Goal: Information Seeking & Learning: Compare options

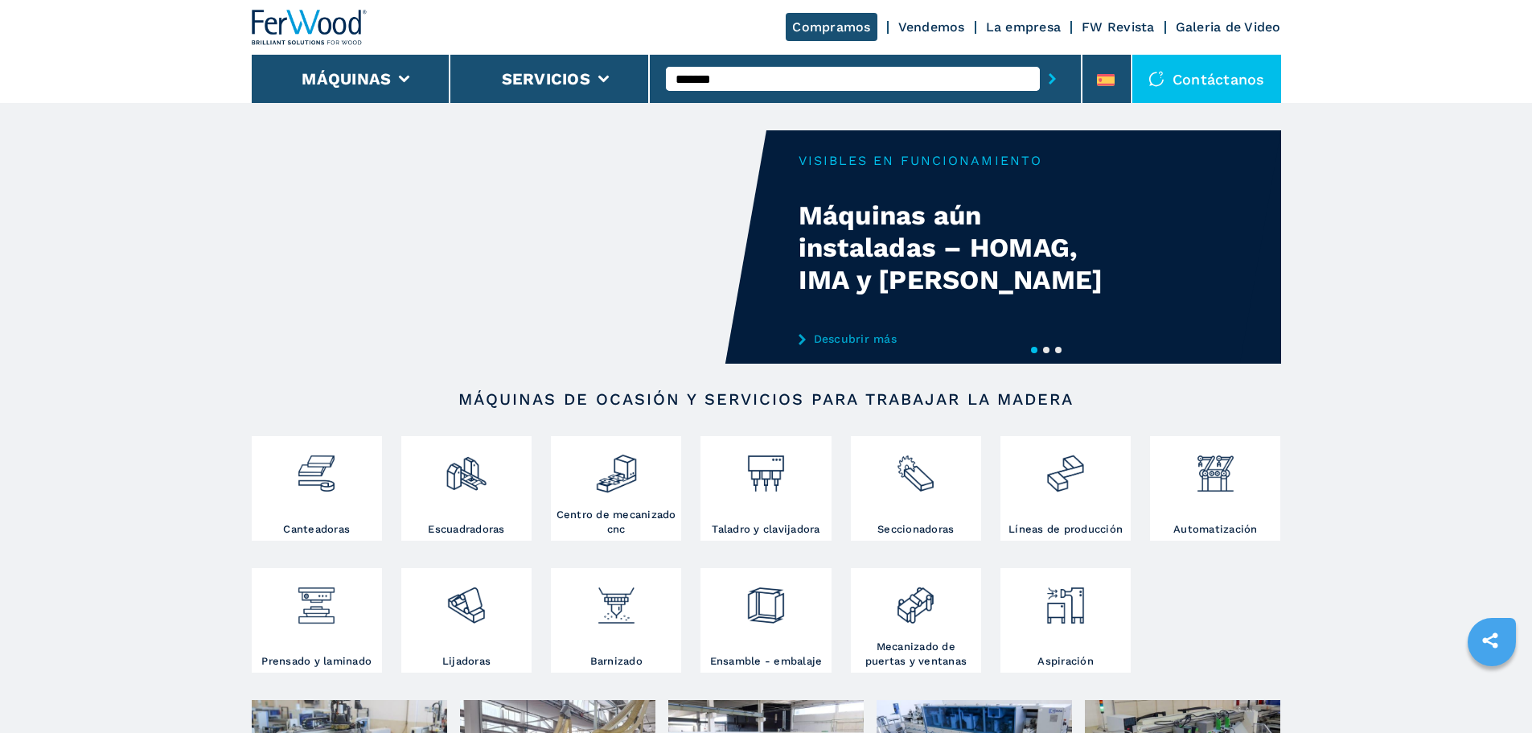
type input "*******"
click at [1040, 60] on button "submit-button" at bounding box center [1052, 78] width 25 height 37
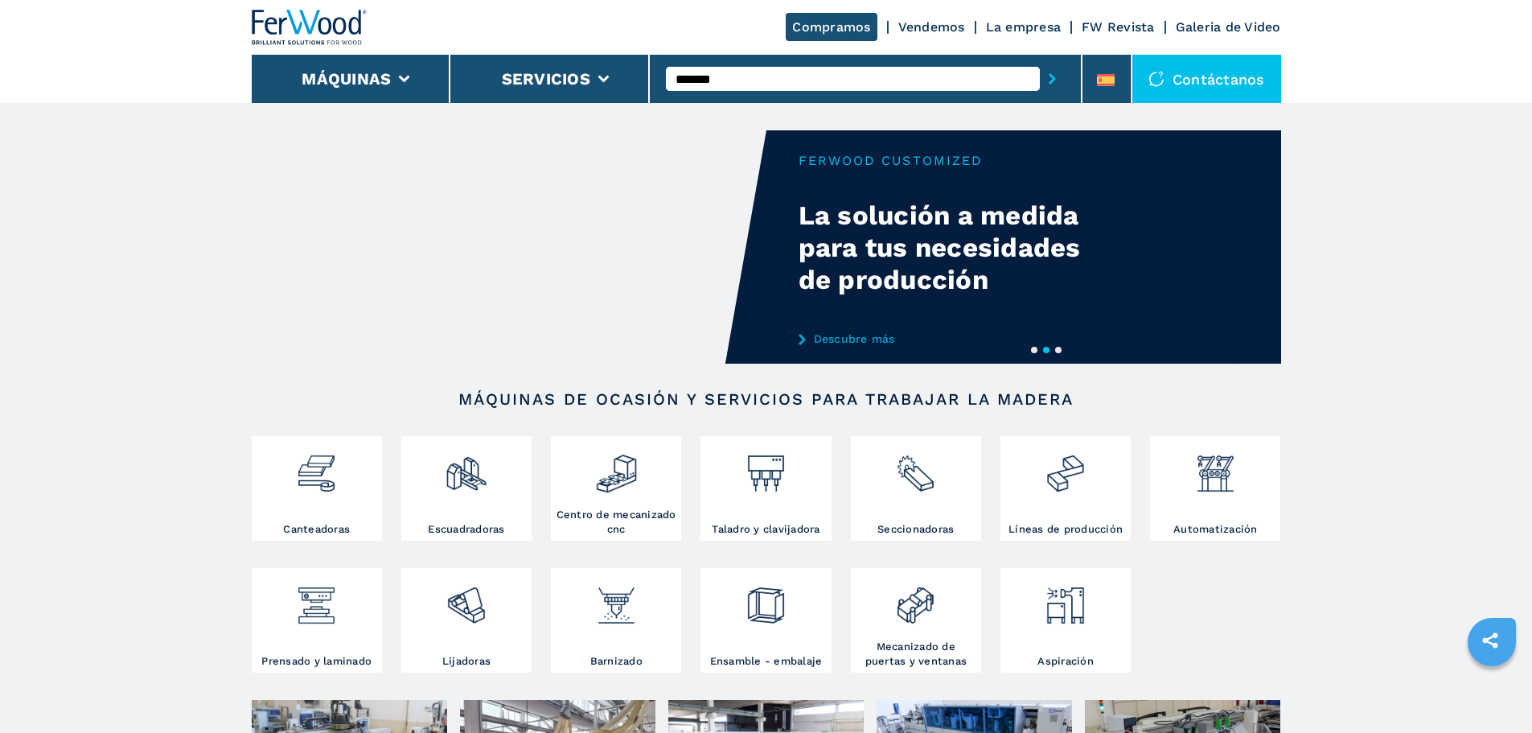
click at [1049, 76] on icon "submit-button" at bounding box center [1052, 78] width 7 height 11
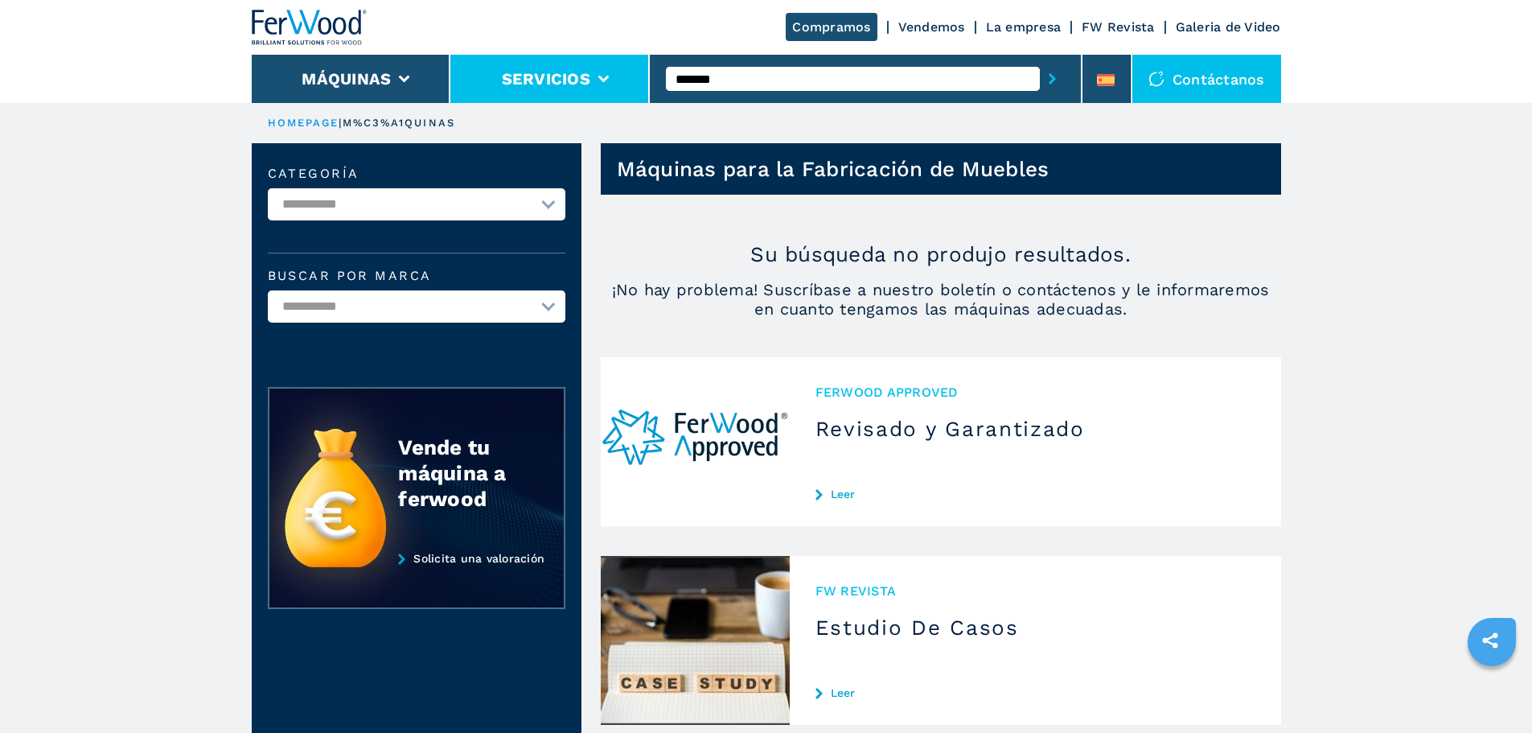
drag, startPoint x: 731, startPoint y: 78, endPoint x: 581, endPoint y: 82, distance: 149.6
click at [581, 82] on div "Compramos Vendemos La empresa FW Revista Galeria de Video Máquinas Servicios **…" at bounding box center [766, 51] width 1029 height 103
type input "*****"
click at [1040, 60] on button "submit-button" at bounding box center [1052, 78] width 25 height 37
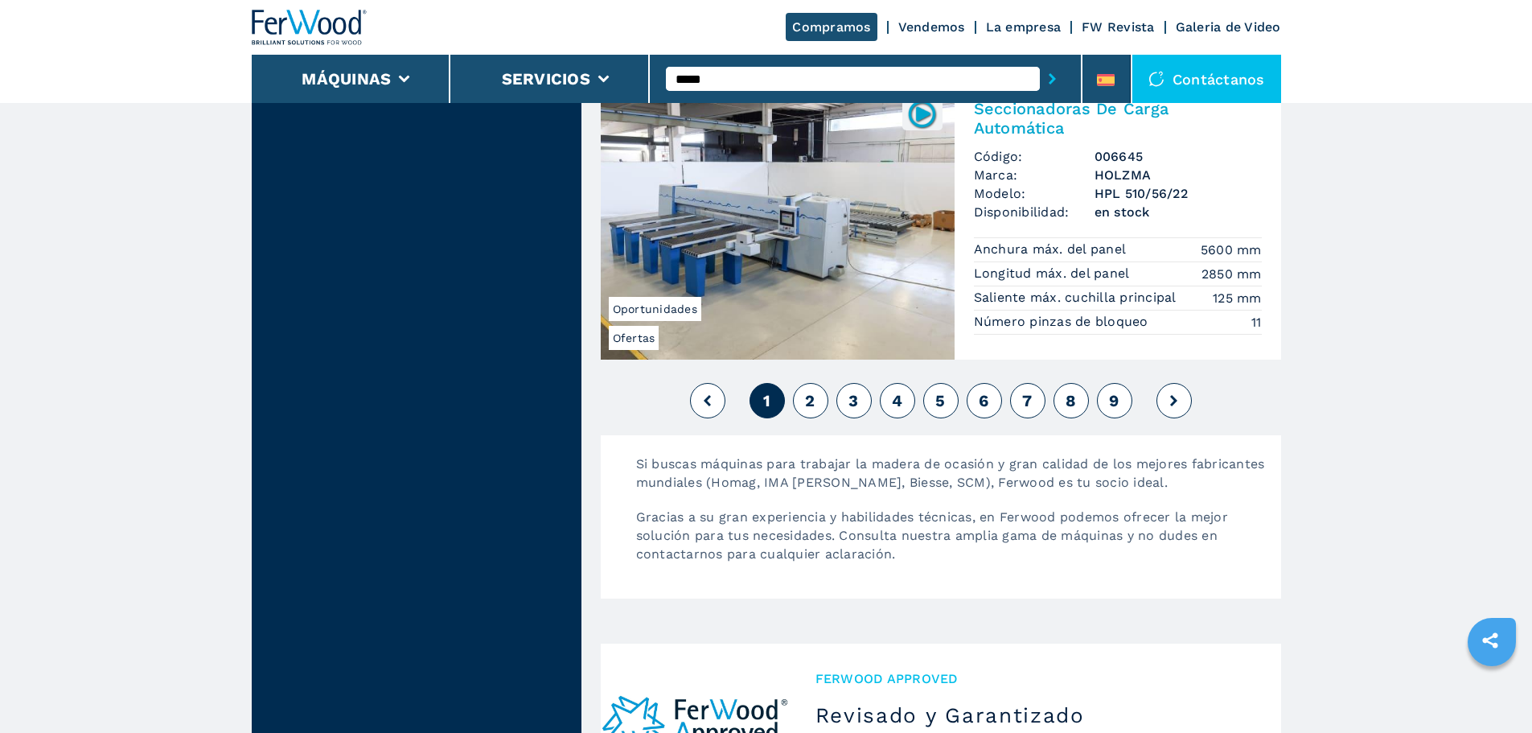
scroll to position [3940, 0]
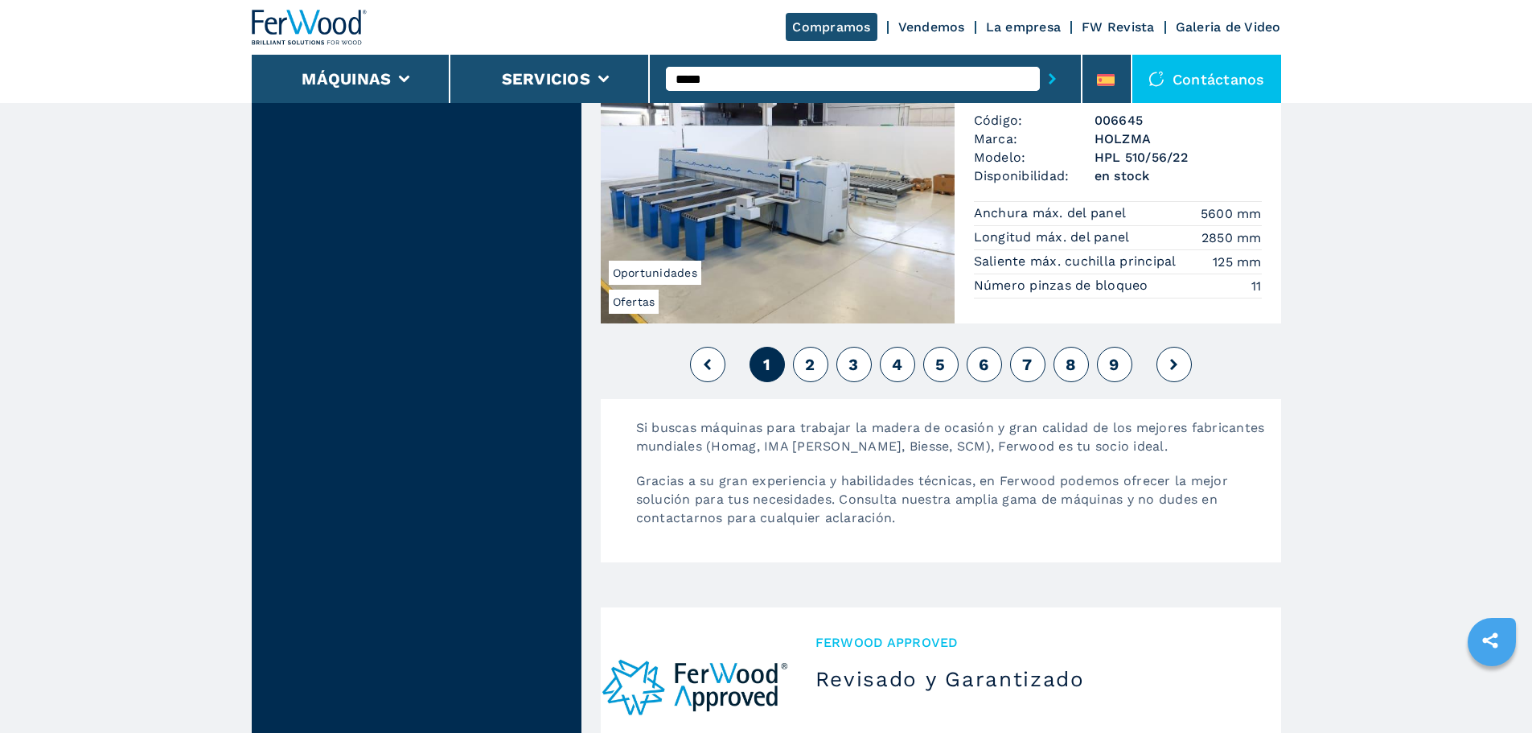
click at [801, 372] on button "2" at bounding box center [810, 364] width 35 height 35
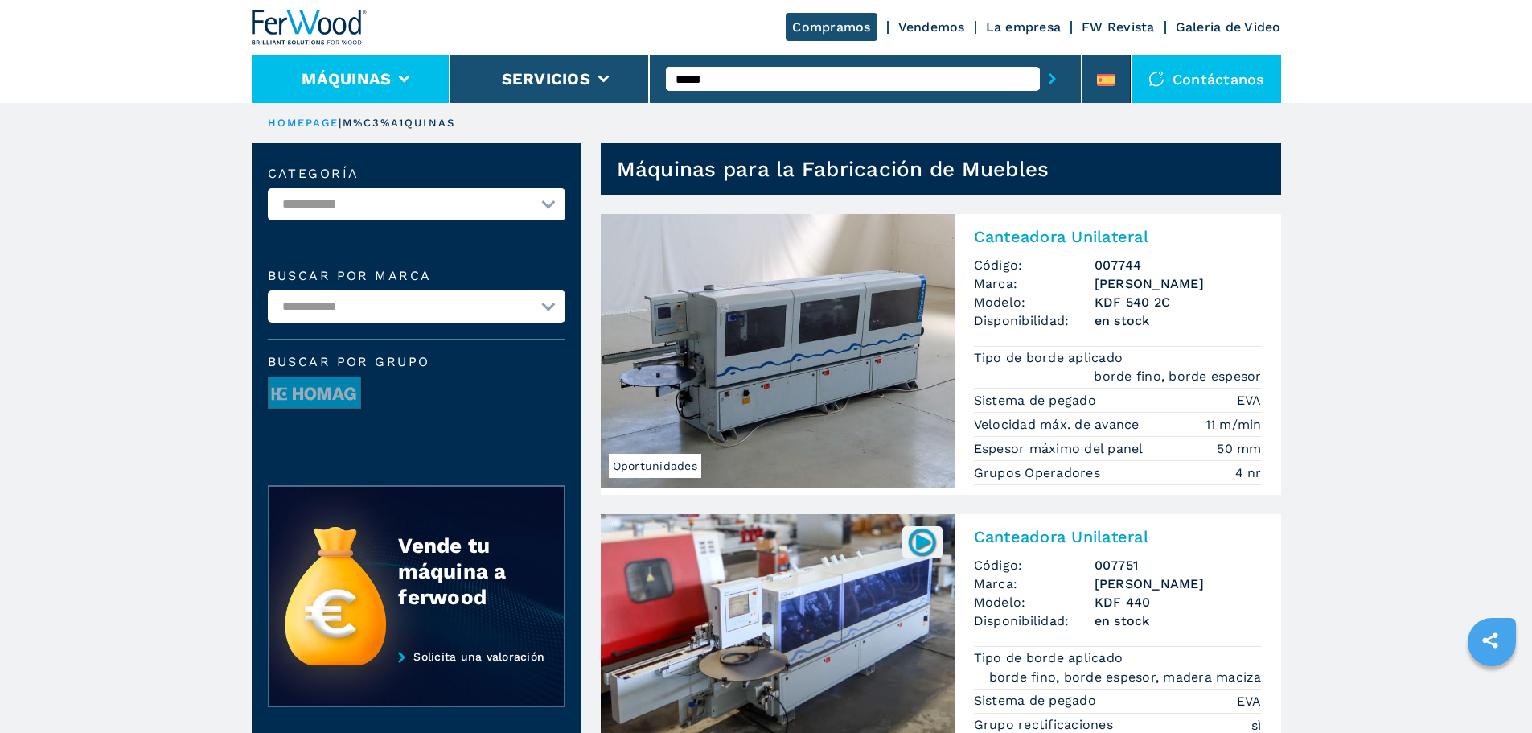
click at [421, 88] on li "Máquinas" at bounding box center [351, 79] width 199 height 48
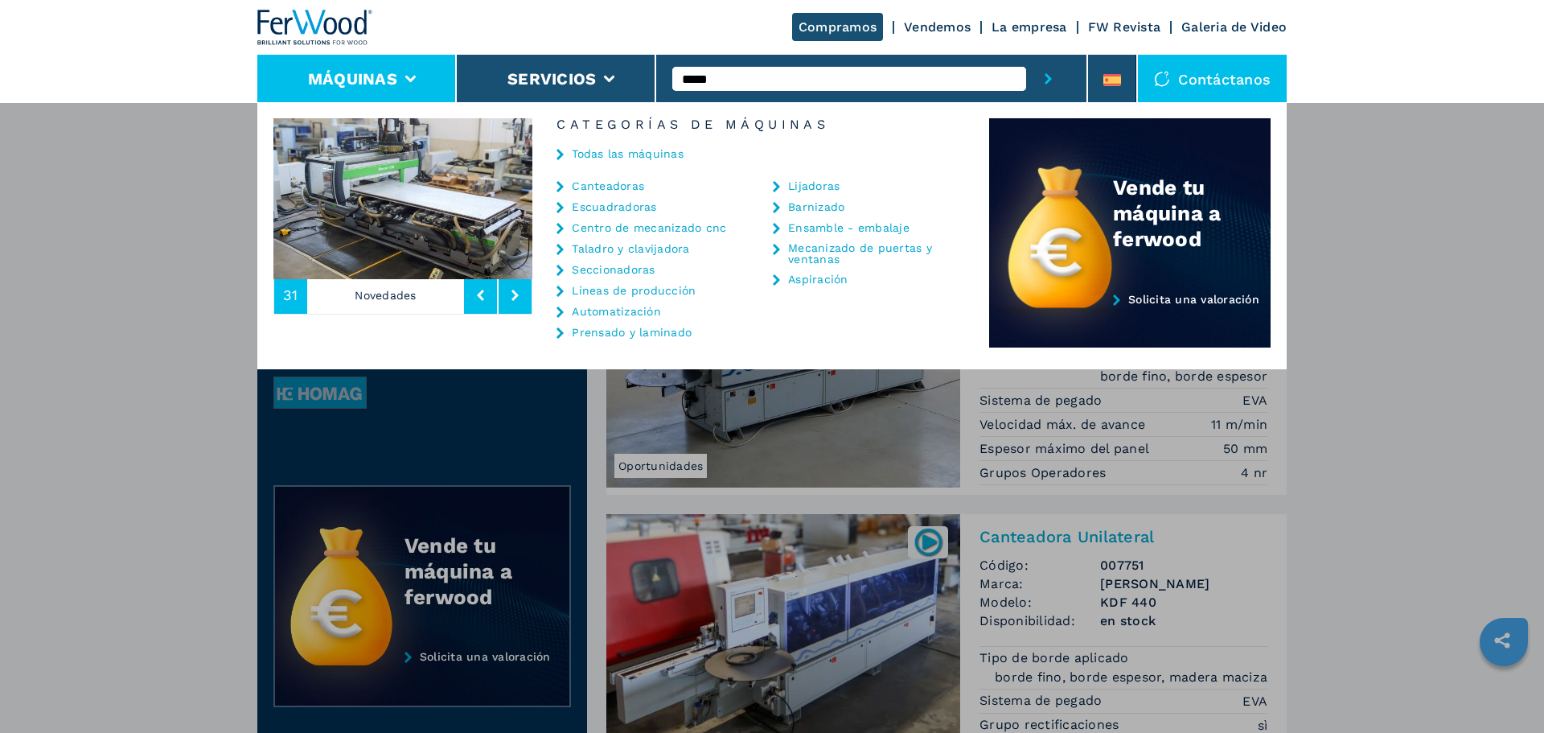
click at [634, 183] on link "Canteadoras" at bounding box center [608, 185] width 72 height 11
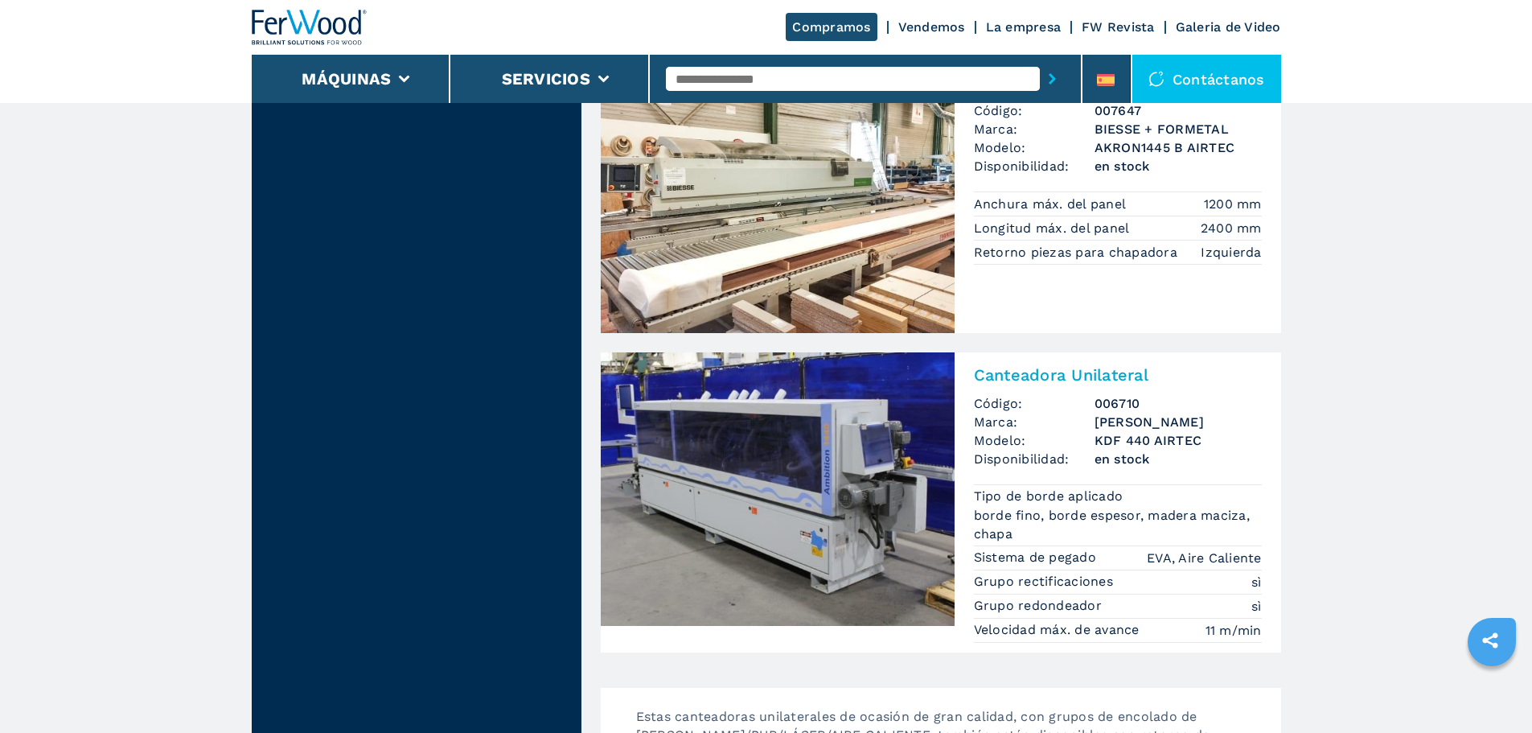
scroll to position [3619, 0]
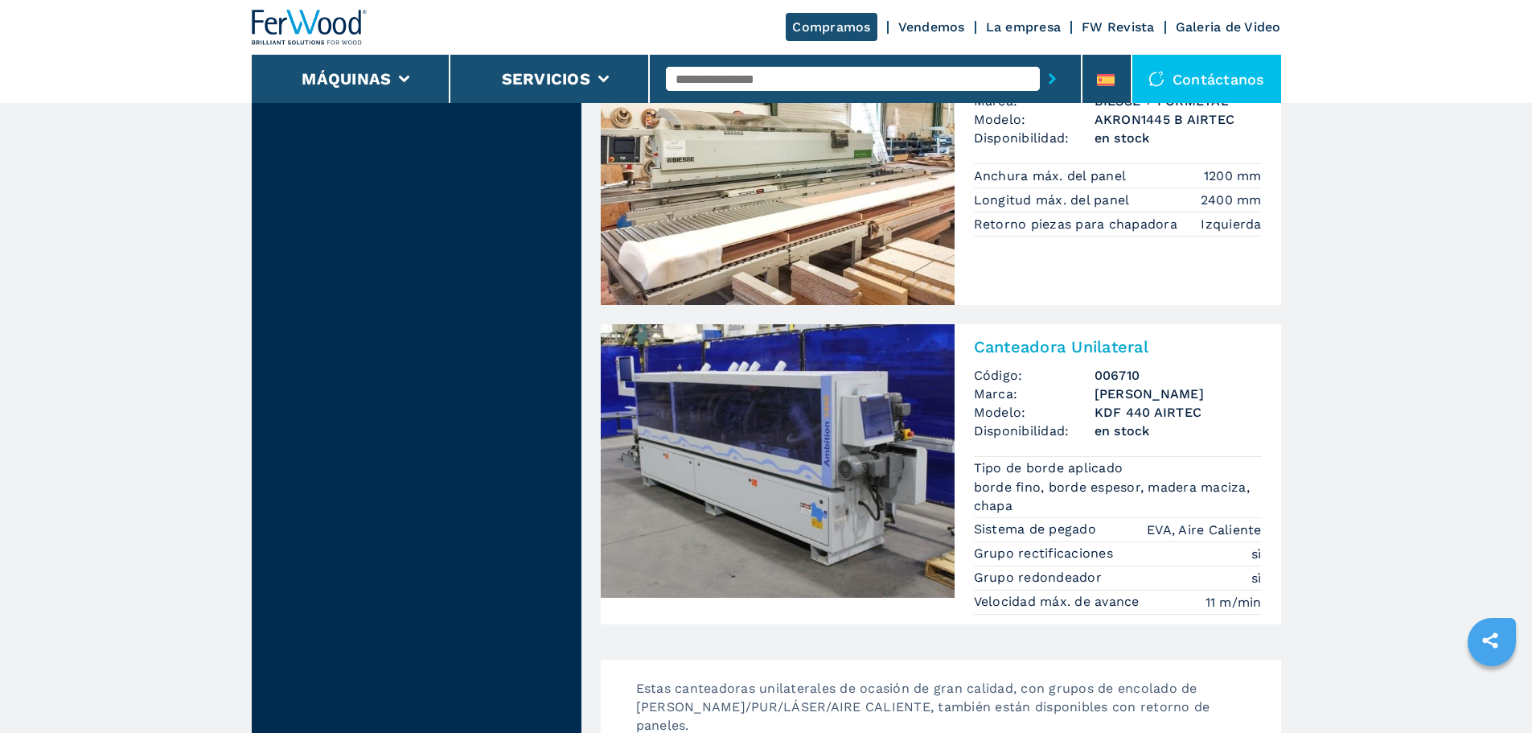
click at [1020, 346] on h2 "Canteadora Unilateral" at bounding box center [1118, 346] width 288 height 19
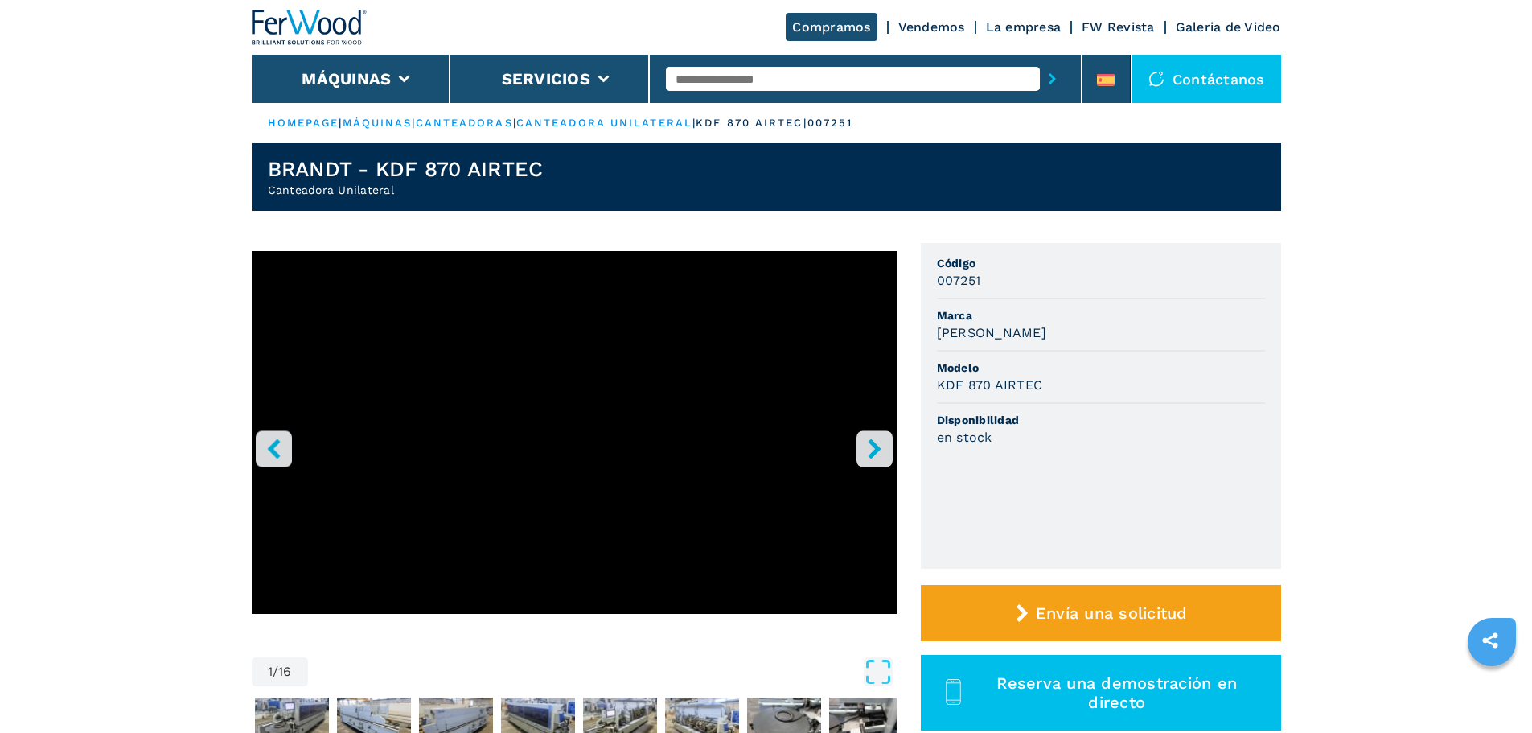
click at [864, 454] on icon "right-button" at bounding box center [874, 448] width 20 height 20
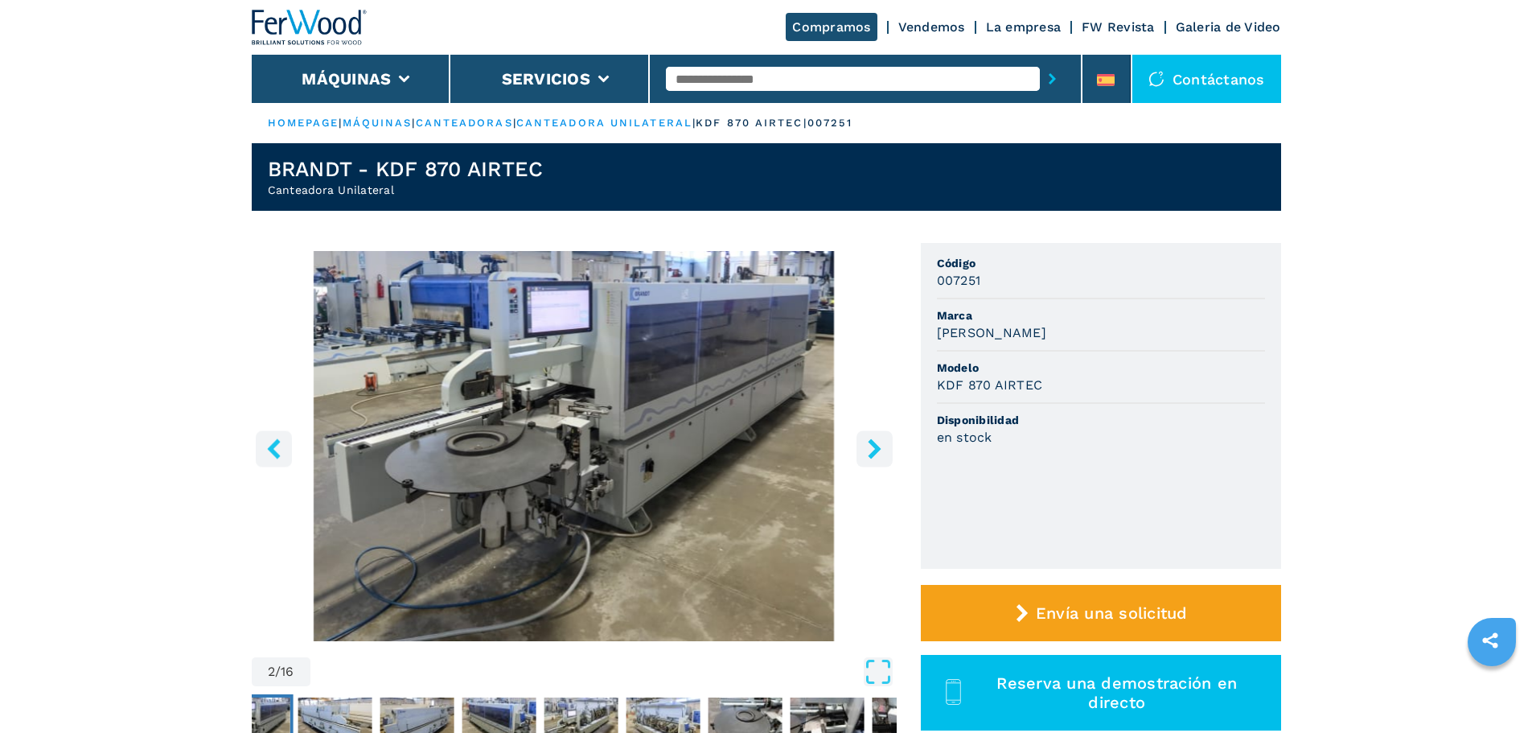
click at [864, 454] on icon "right-button" at bounding box center [874, 448] width 20 height 20
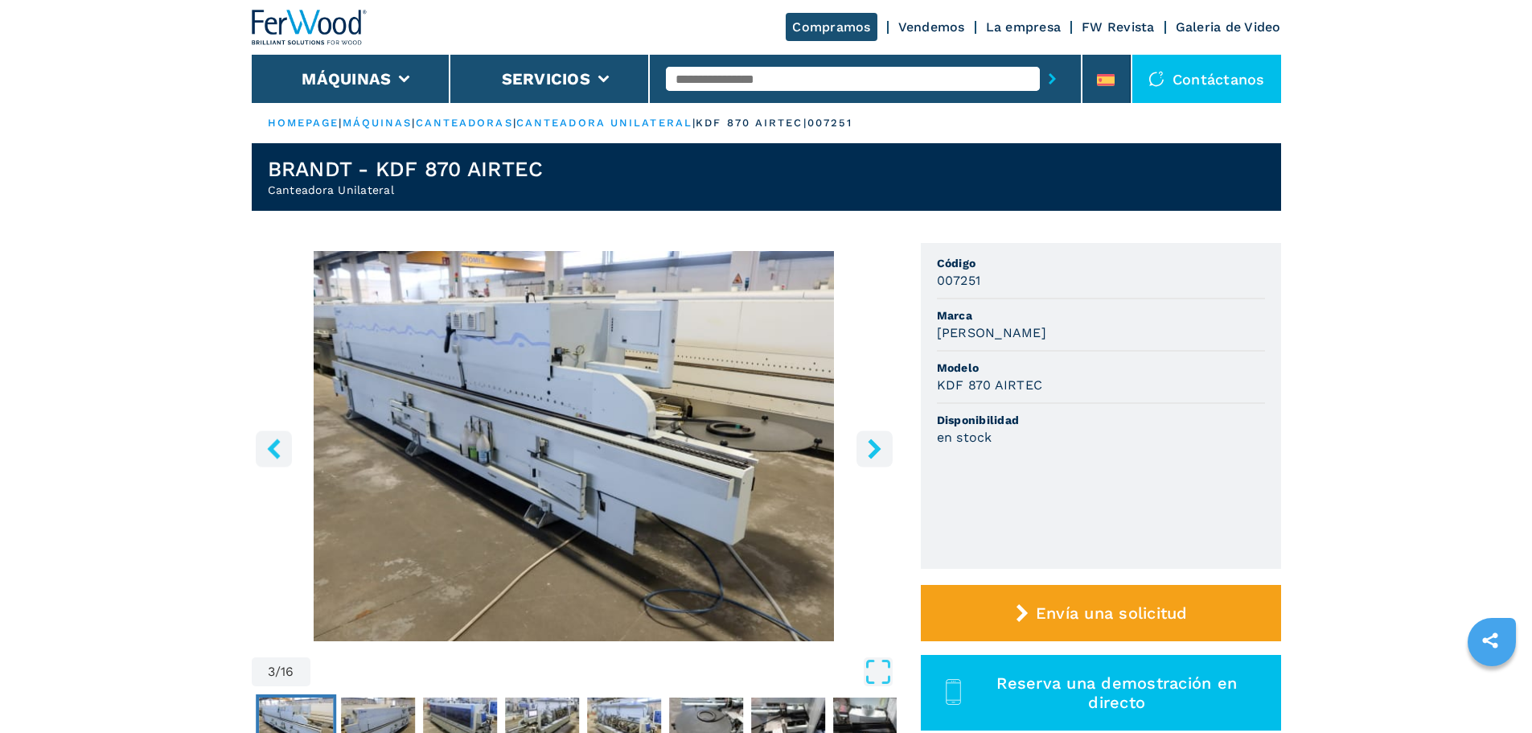
click at [864, 454] on icon "right-button" at bounding box center [874, 448] width 20 height 20
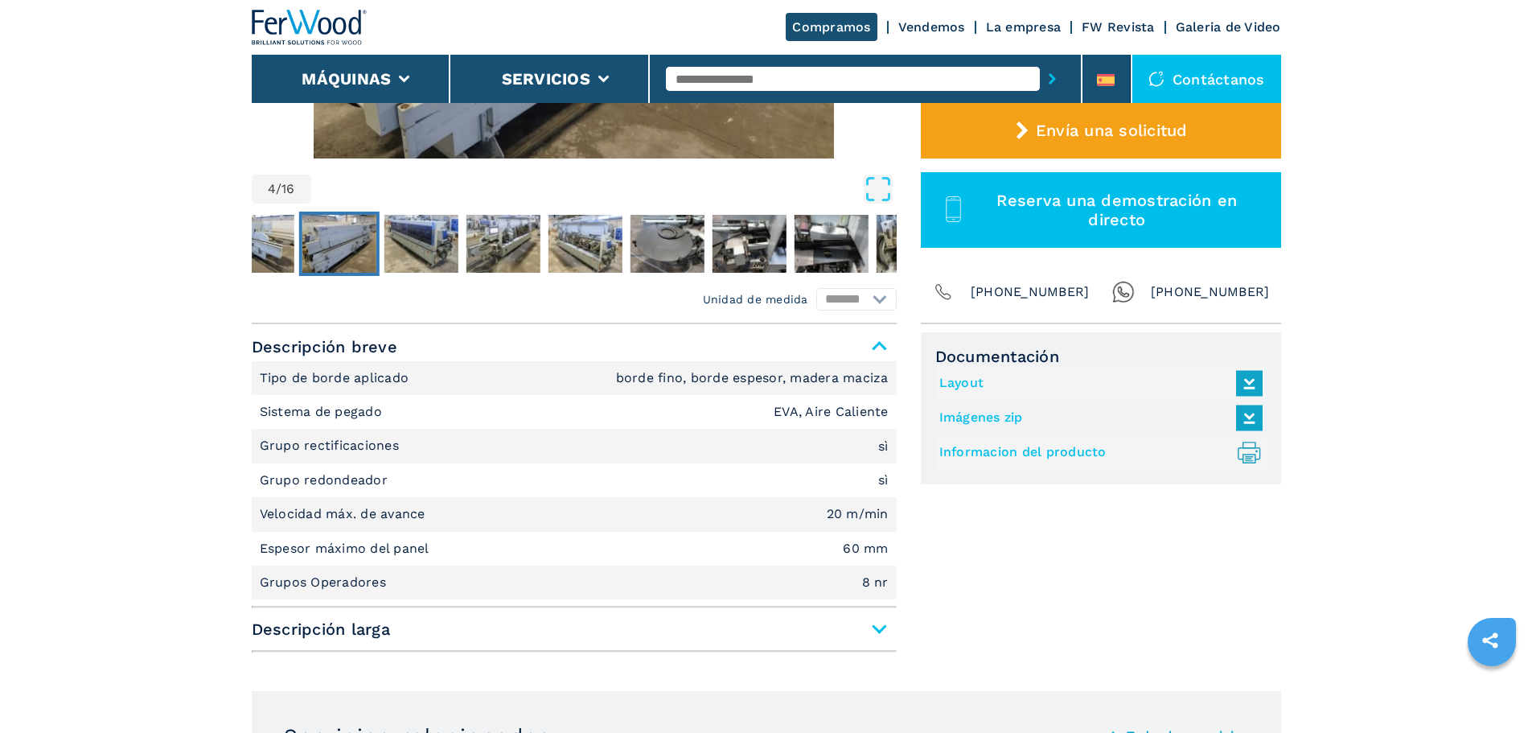
scroll to position [563, 0]
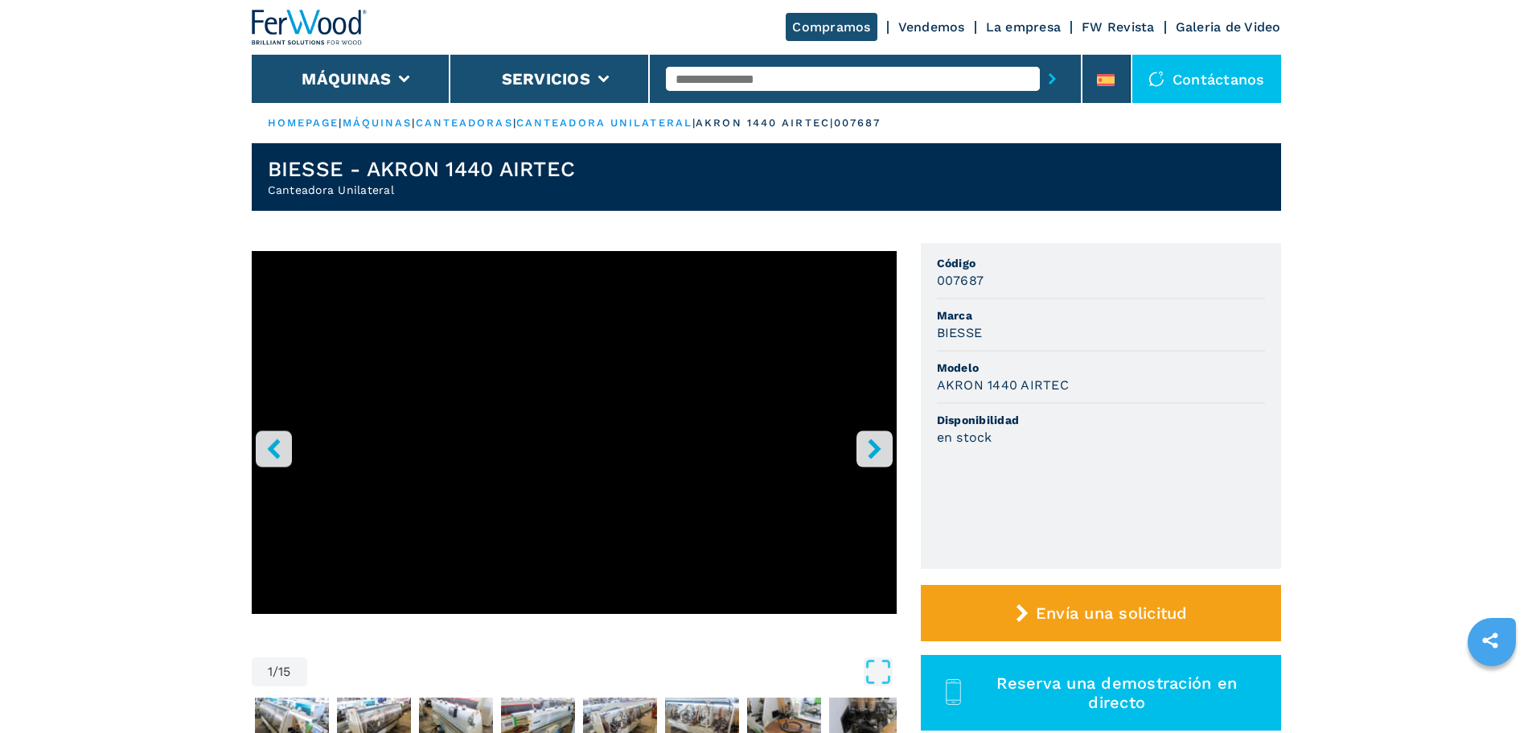
click at [874, 445] on icon "right-button" at bounding box center [874, 448] width 13 height 20
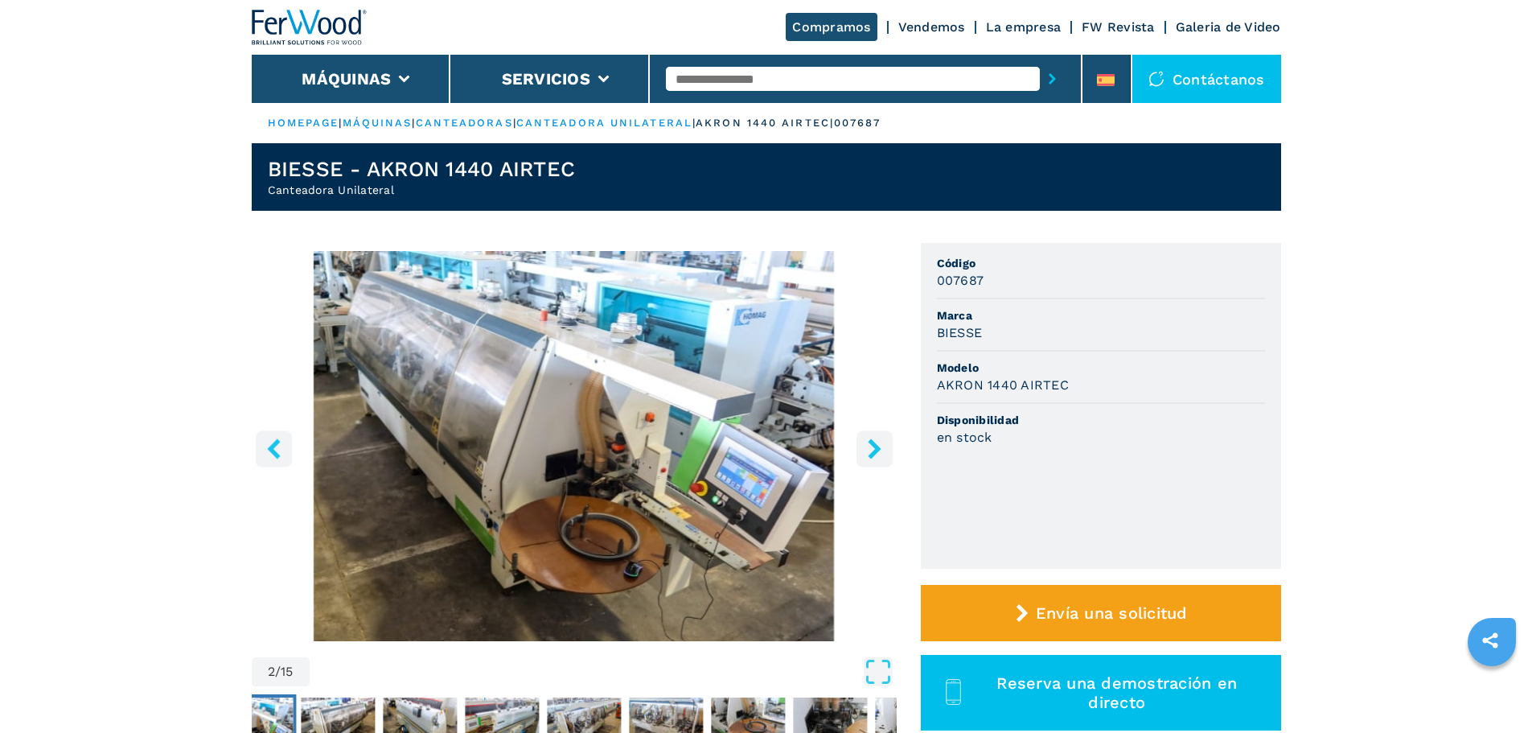
click at [874, 445] on icon "right-button" at bounding box center [874, 448] width 13 height 20
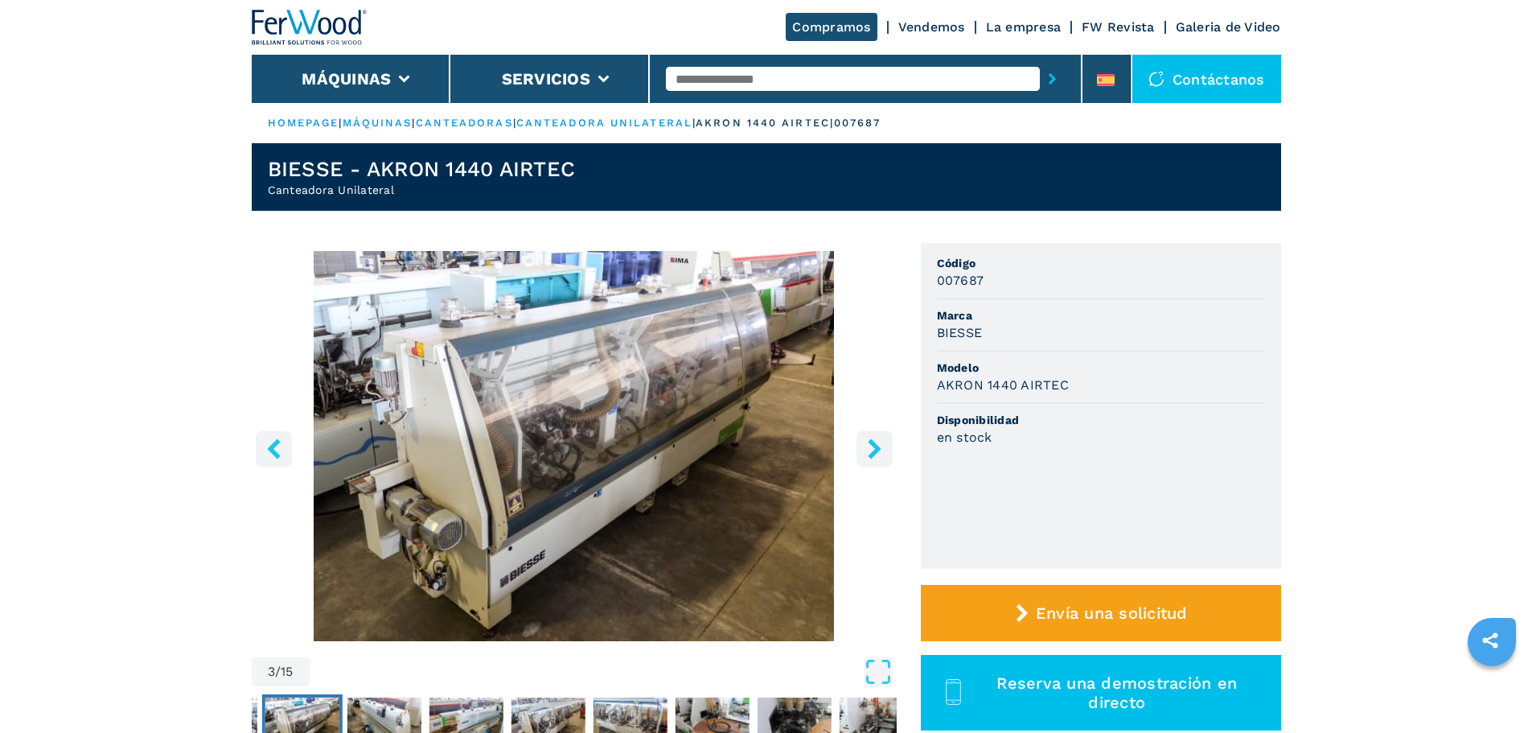
click at [874, 445] on icon "right-button" at bounding box center [874, 448] width 13 height 20
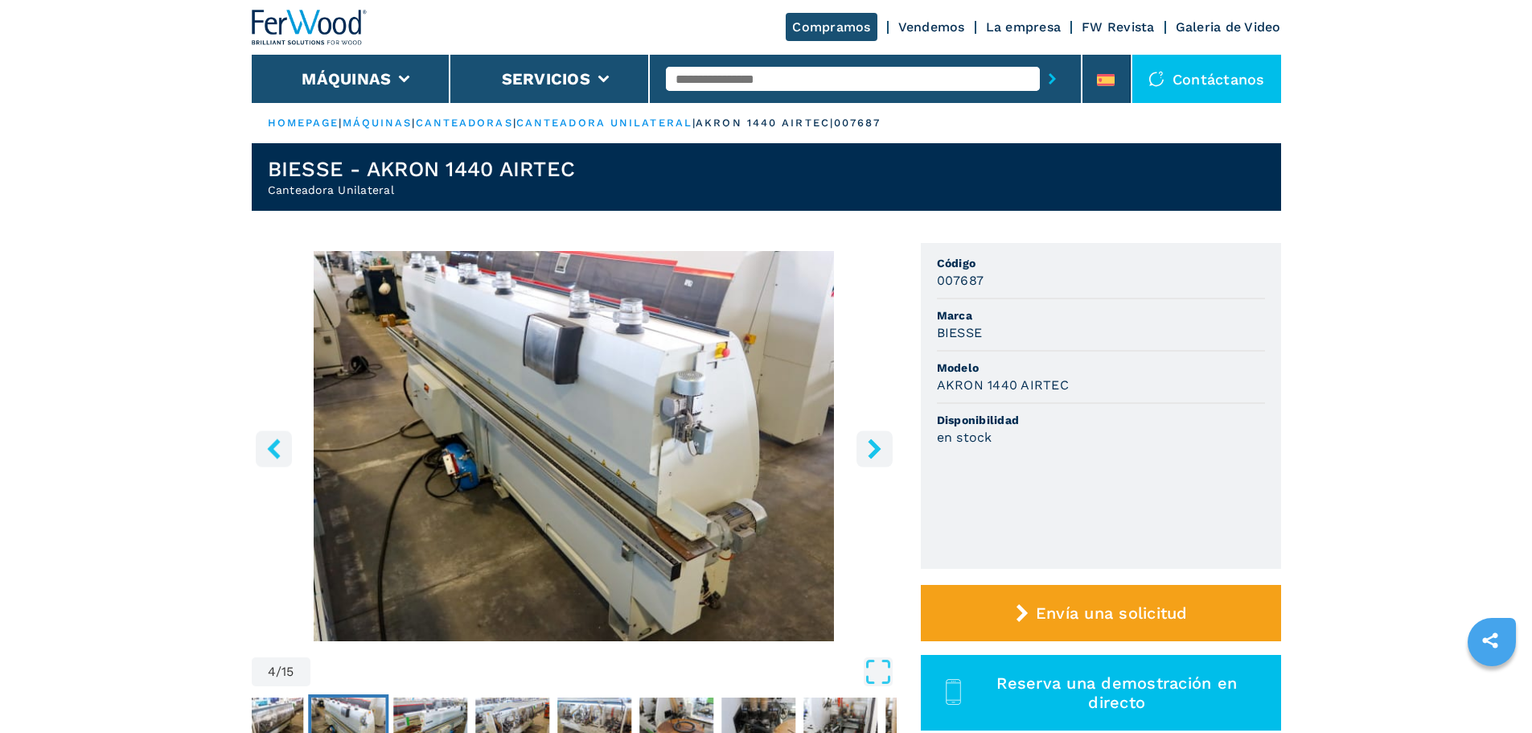
click at [874, 445] on icon "right-button" at bounding box center [874, 448] width 13 height 20
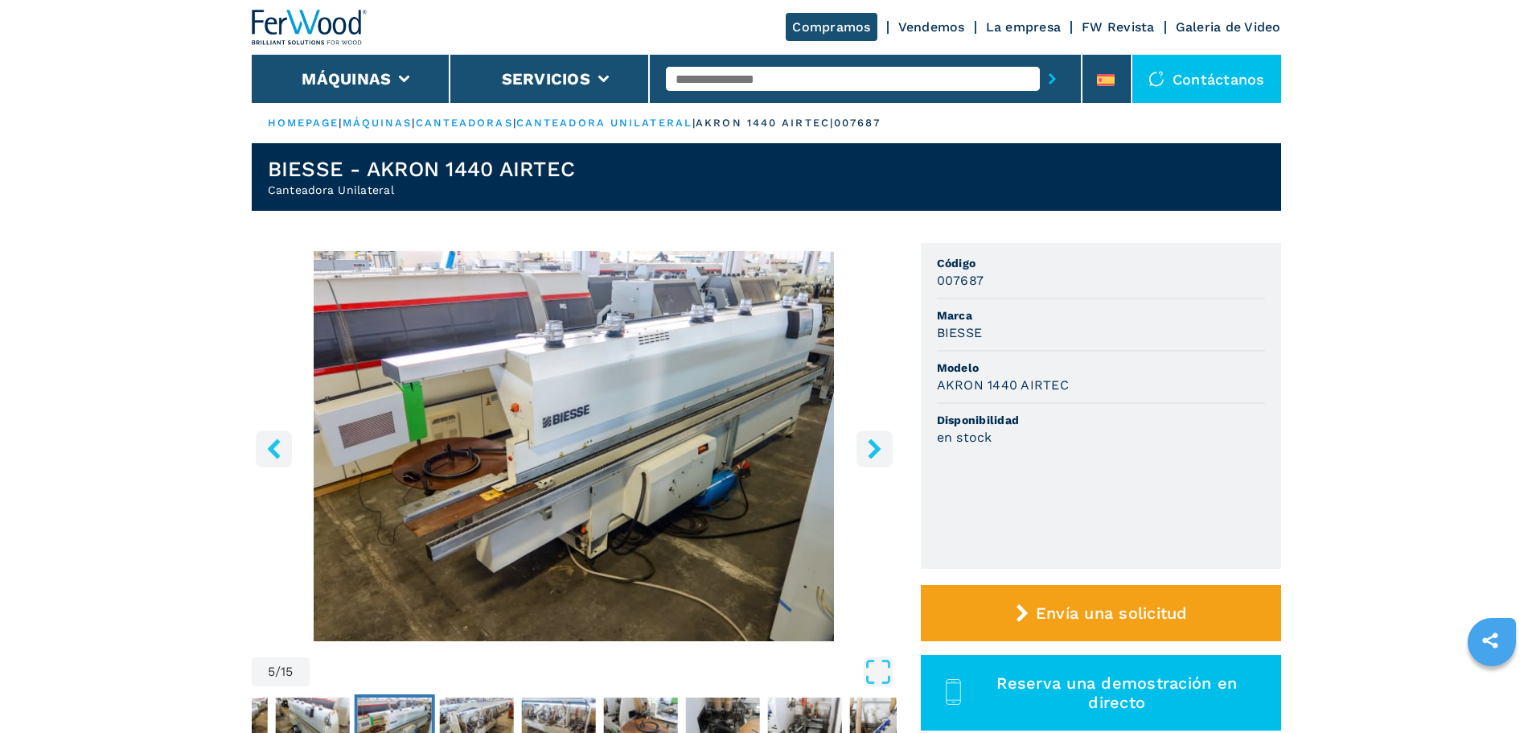
click at [874, 445] on icon "right-button" at bounding box center [874, 448] width 13 height 20
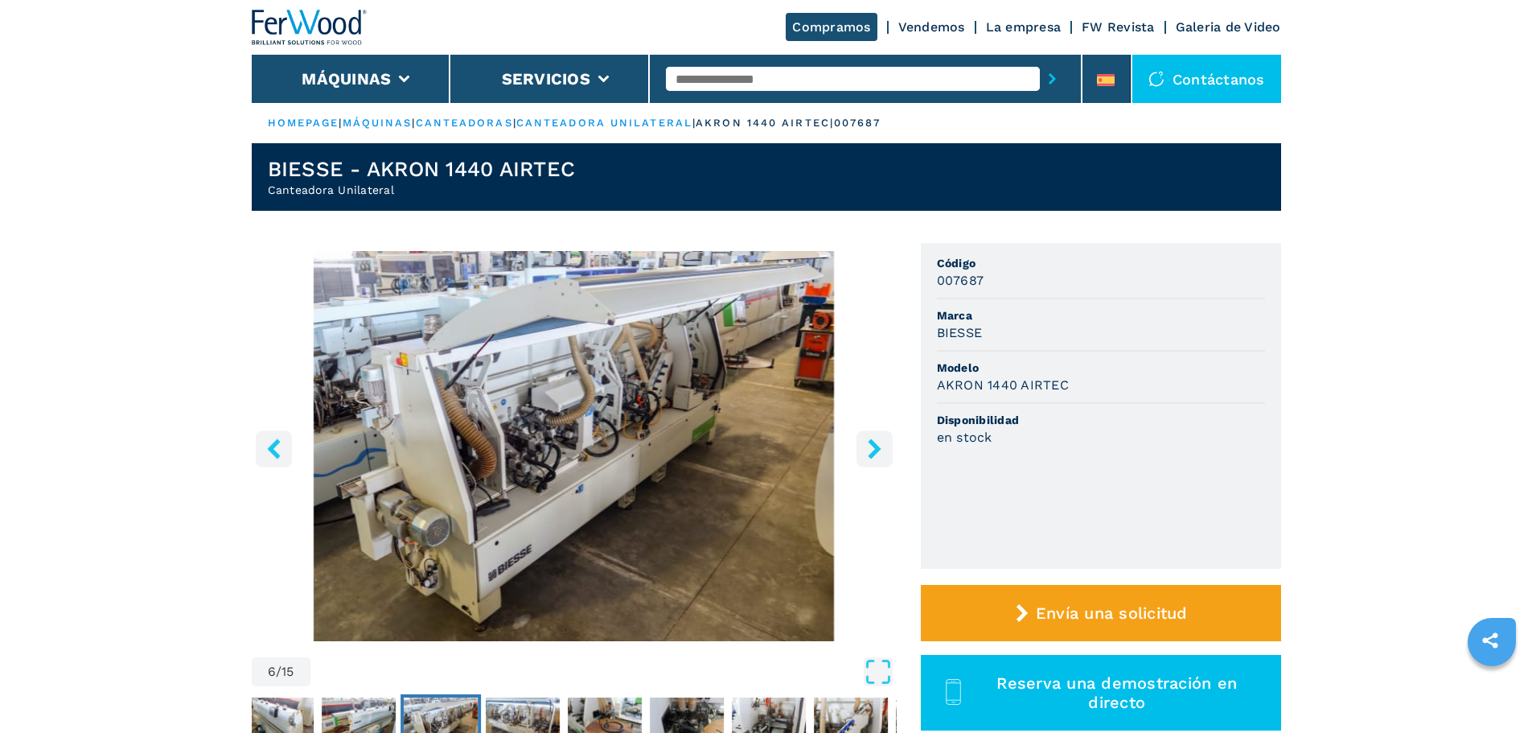
click at [874, 445] on icon "right-button" at bounding box center [874, 448] width 13 height 20
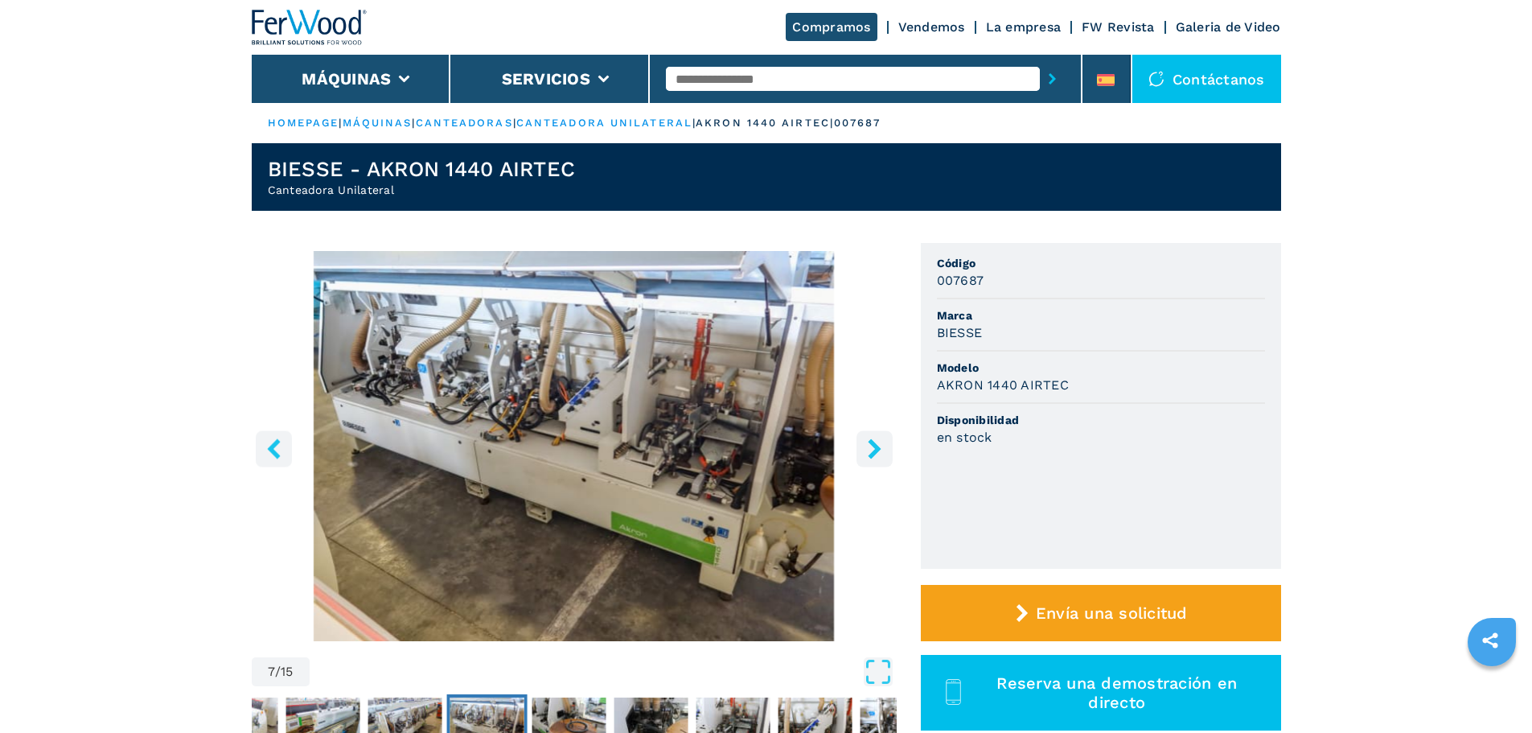
click at [874, 445] on icon "right-button" at bounding box center [874, 448] width 13 height 20
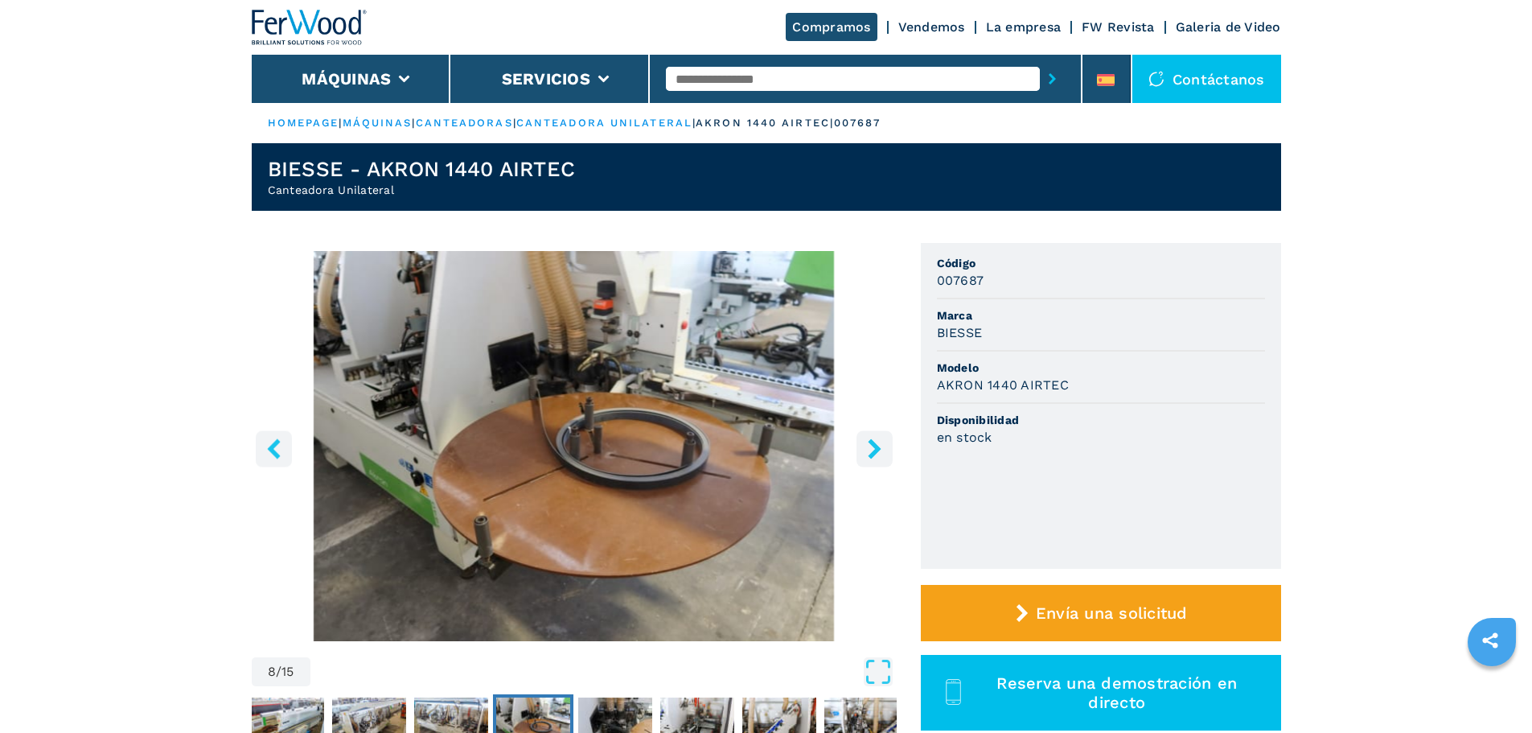
click at [874, 445] on icon "right-button" at bounding box center [874, 448] width 13 height 20
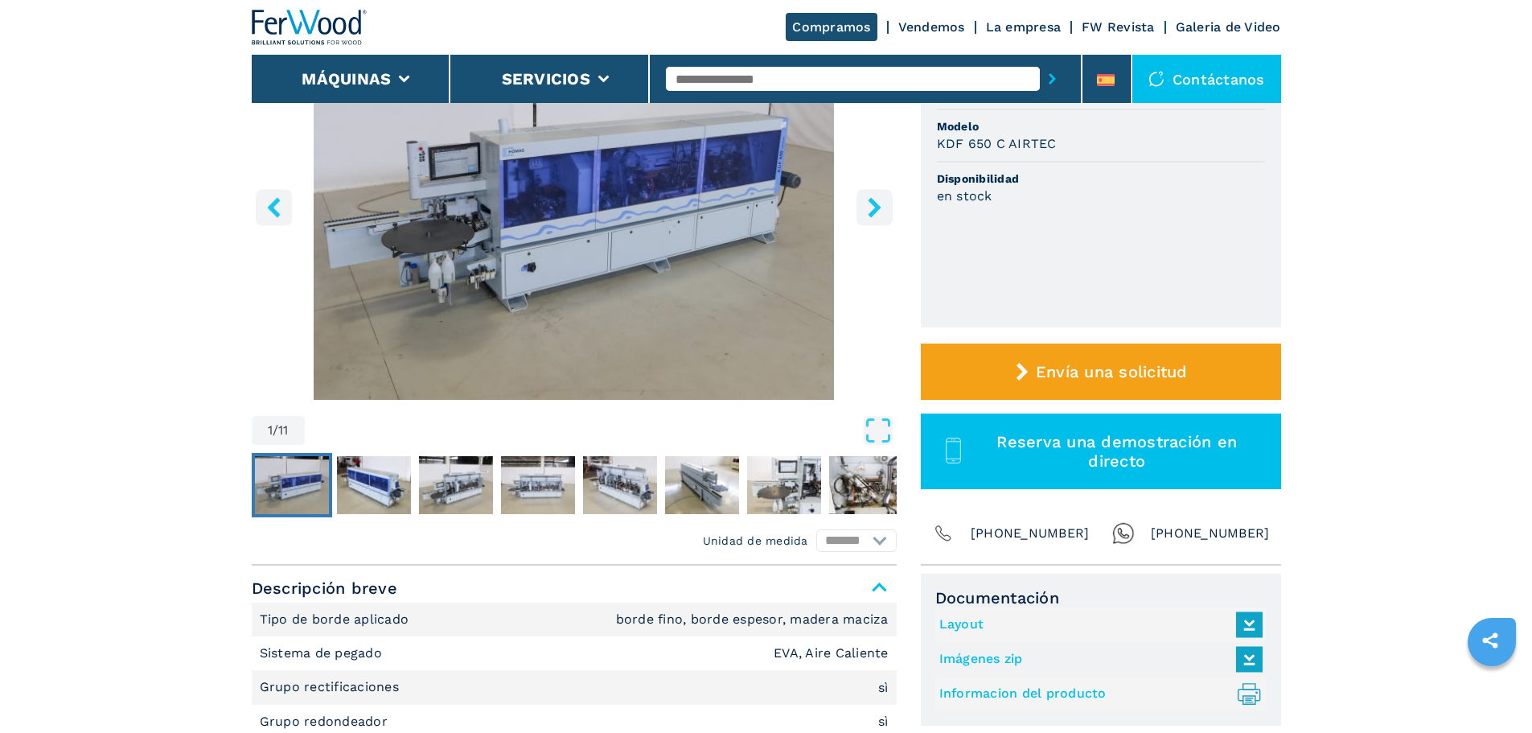
scroll to position [161, 0]
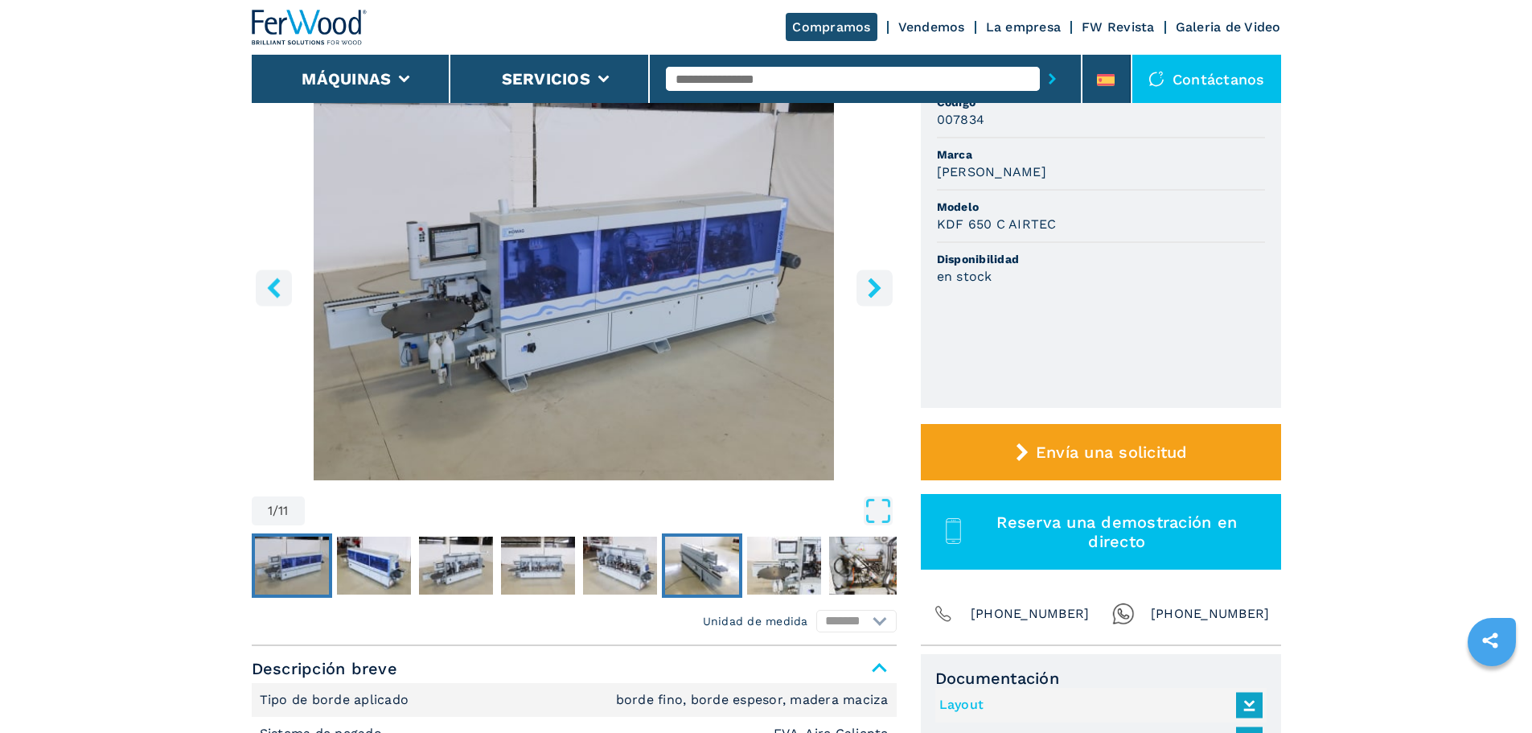
click at [720, 563] on img "Go to Slide 6" at bounding box center [702, 565] width 74 height 58
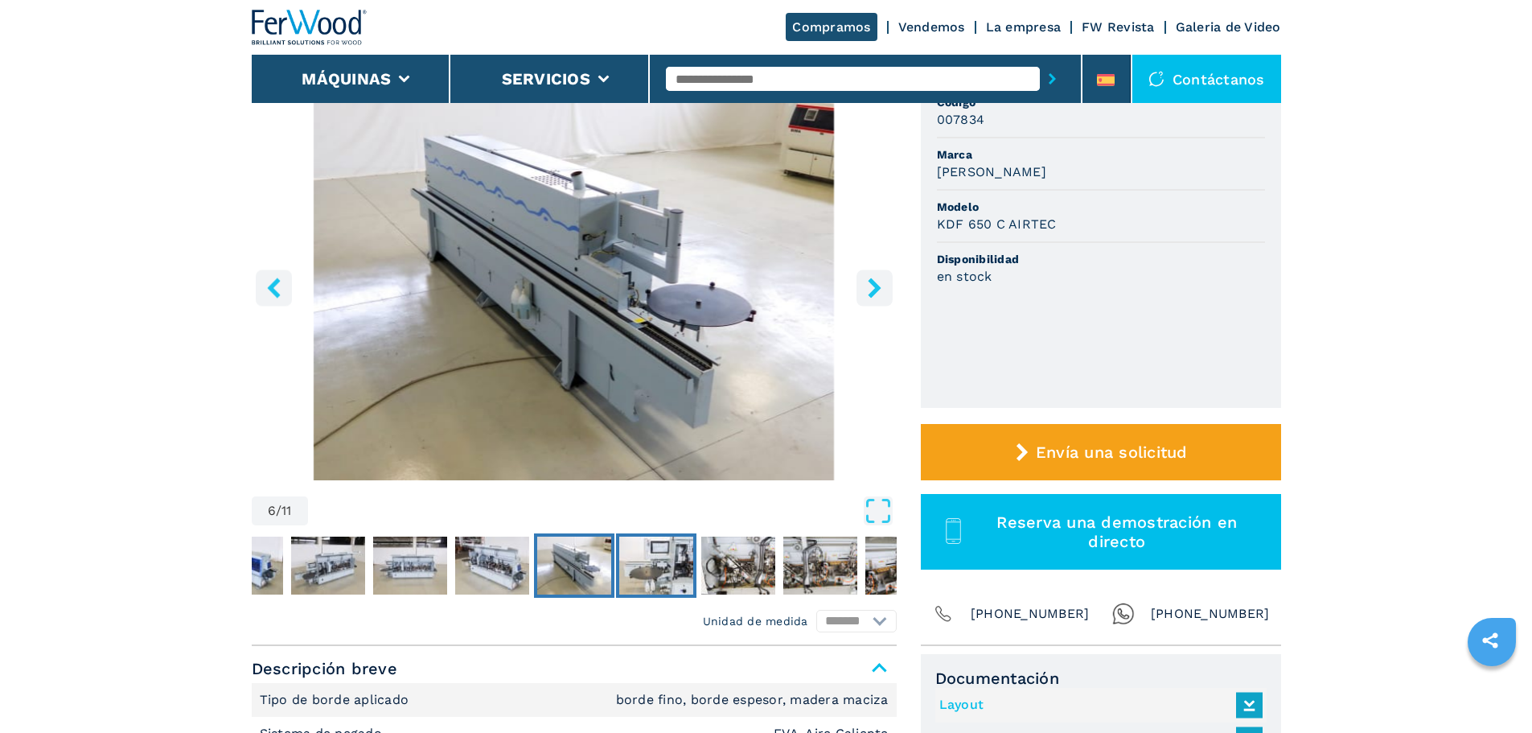
click at [656, 570] on img "Go to Slide 7" at bounding box center [656, 565] width 74 height 58
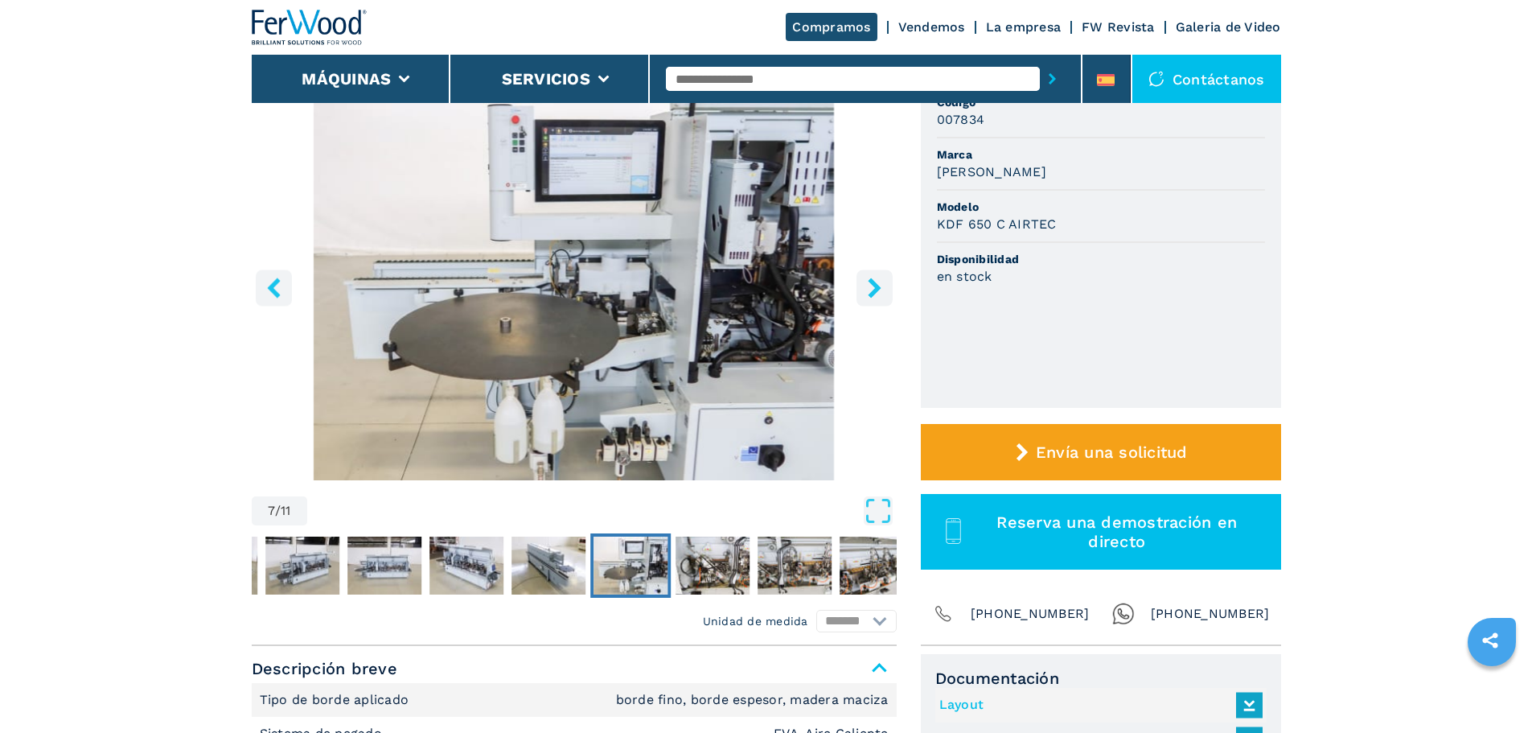
click at [656, 570] on img "Go to Slide 7" at bounding box center [630, 565] width 74 height 58
click at [689, 579] on img "Go to Slide 8" at bounding box center [712, 565] width 74 height 58
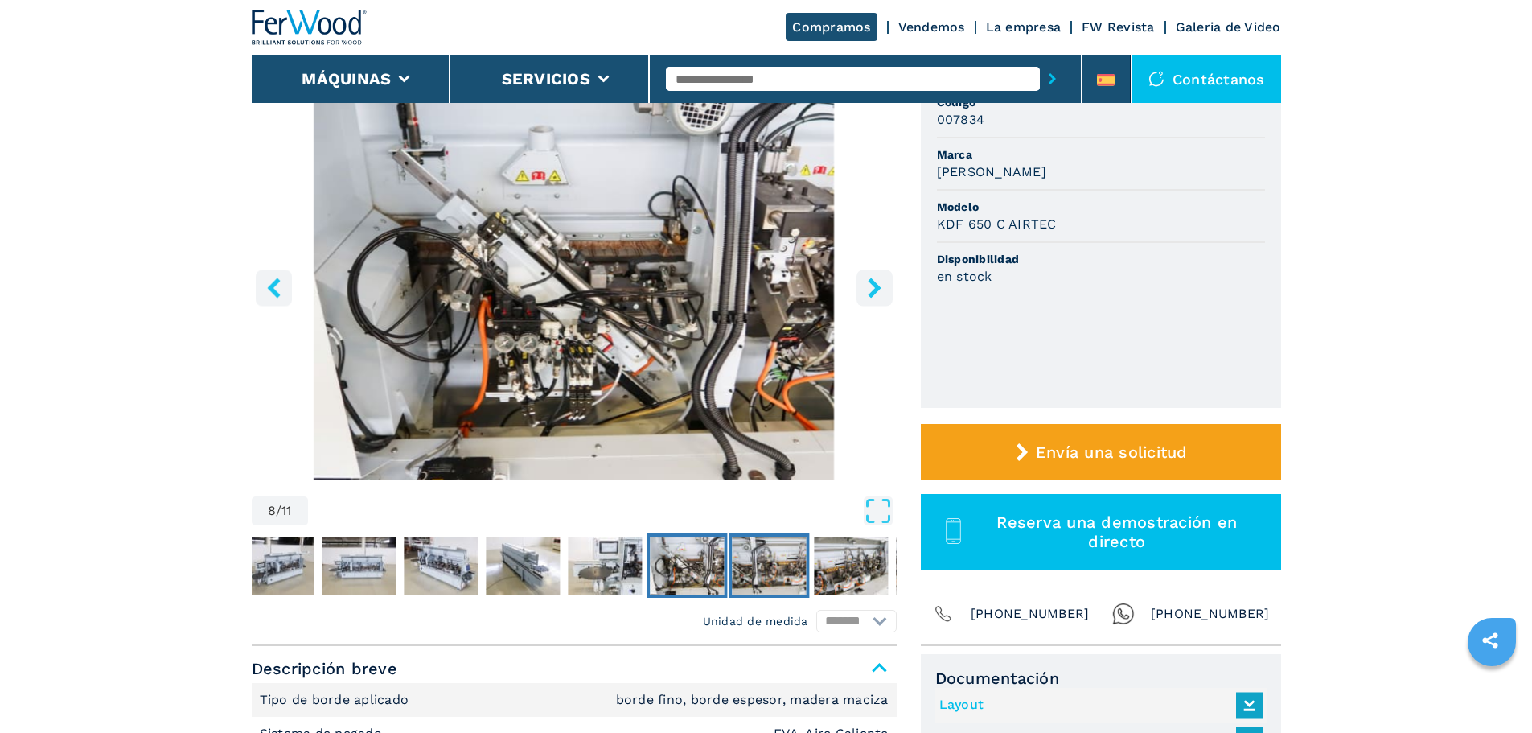
click at [771, 563] on img "Go to Slide 9" at bounding box center [769, 565] width 74 height 58
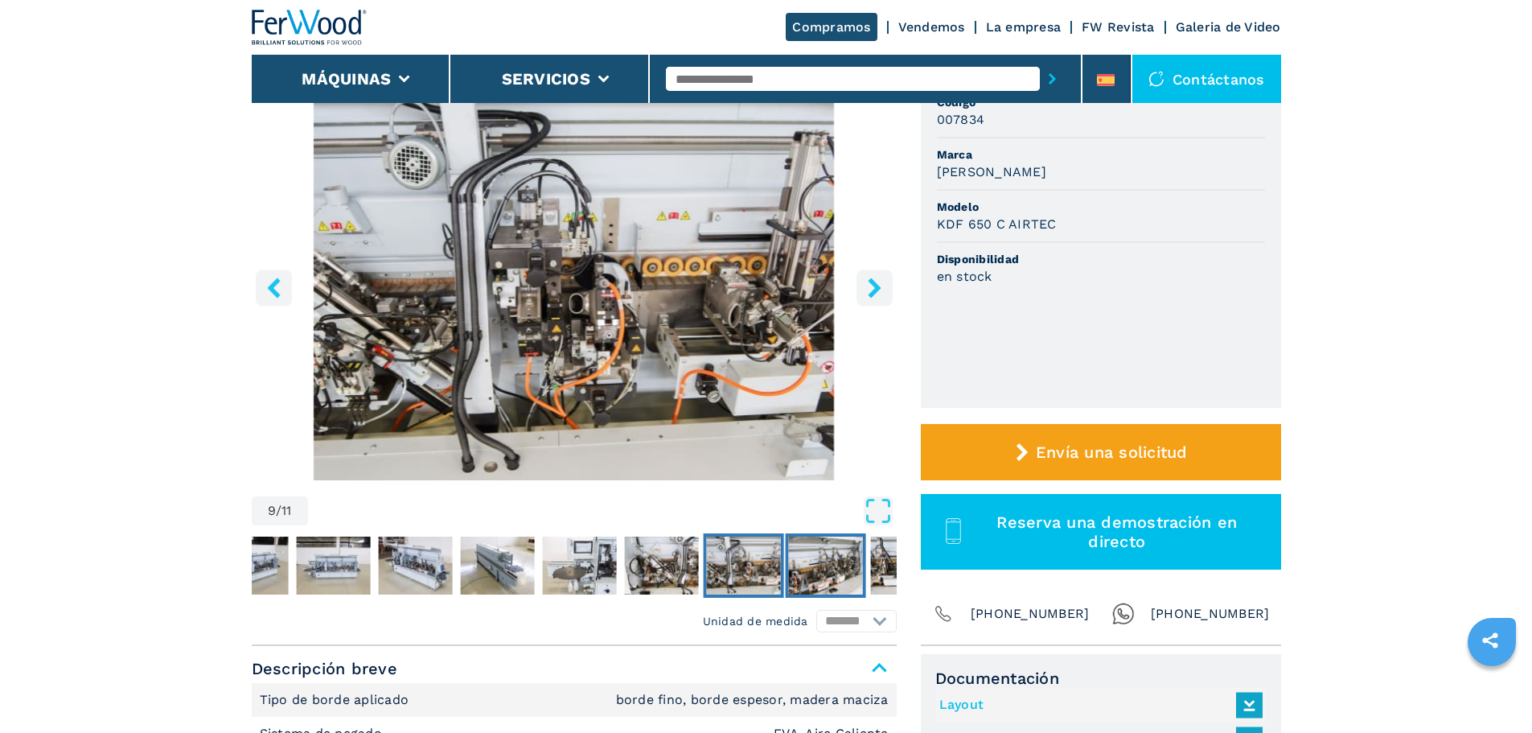
click at [793, 564] on img "Go to Slide 10" at bounding box center [825, 565] width 74 height 58
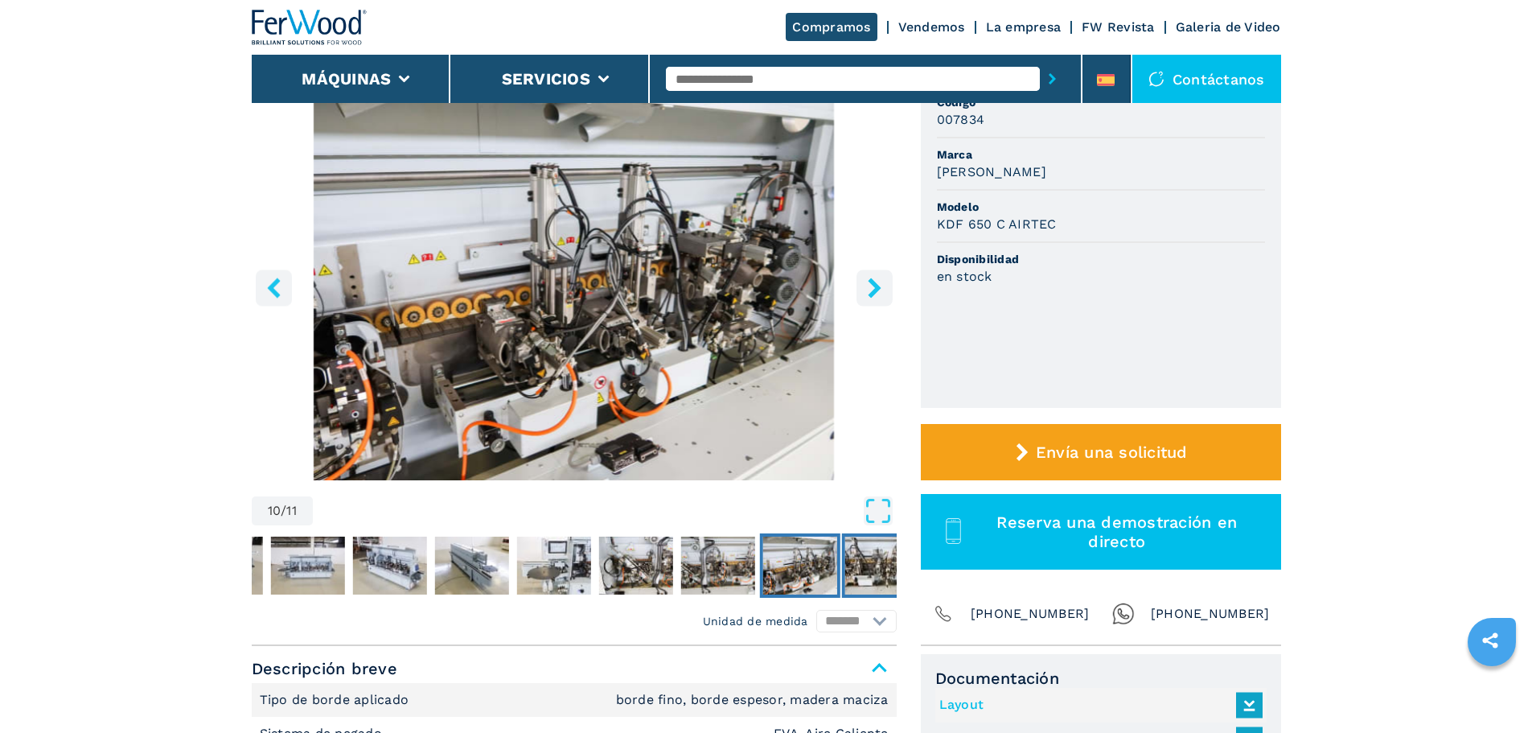
click at [854, 559] on img "Go to Slide 11" at bounding box center [881, 565] width 74 height 58
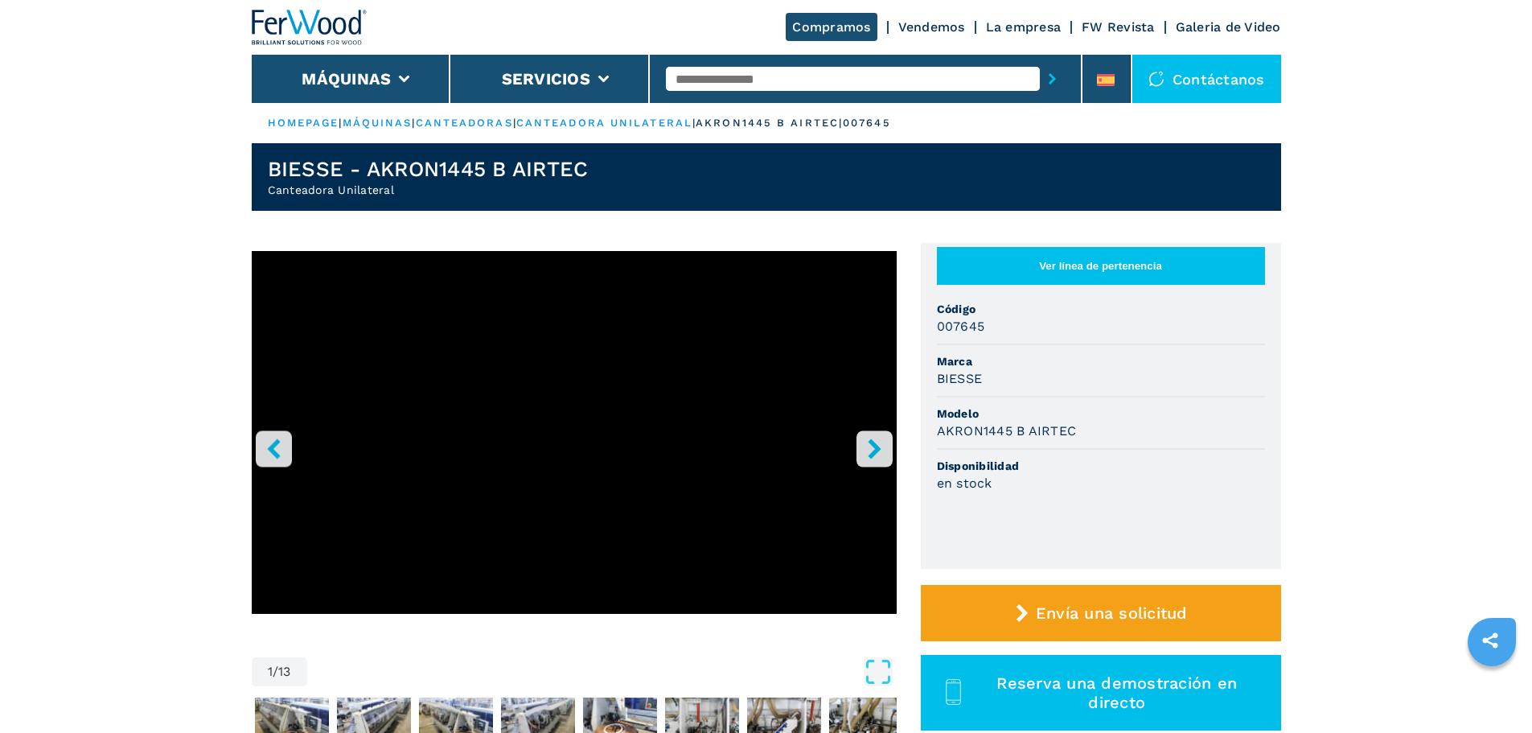
click at [879, 448] on icon "right-button" at bounding box center [874, 448] width 13 height 20
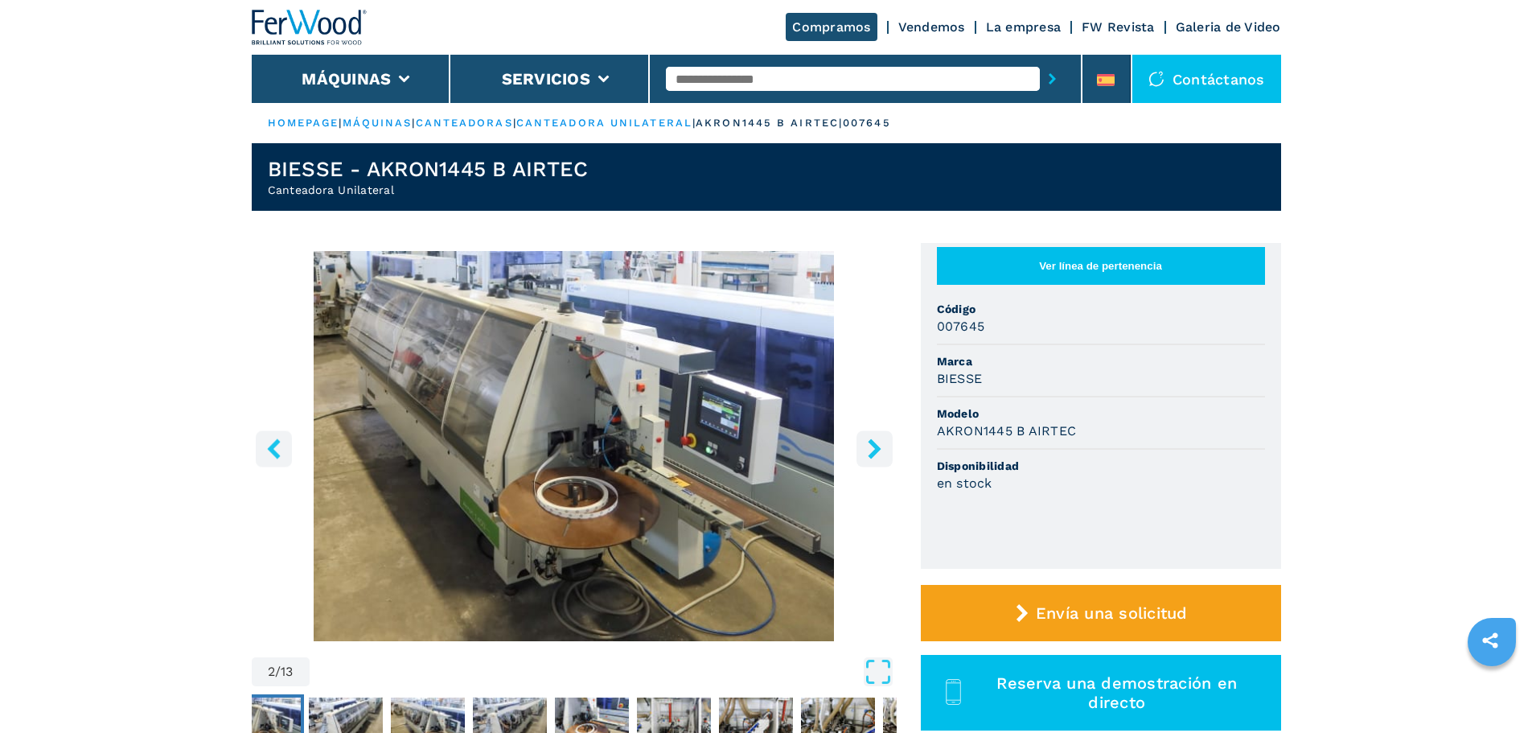
click at [879, 448] on icon "right-button" at bounding box center [874, 448] width 13 height 20
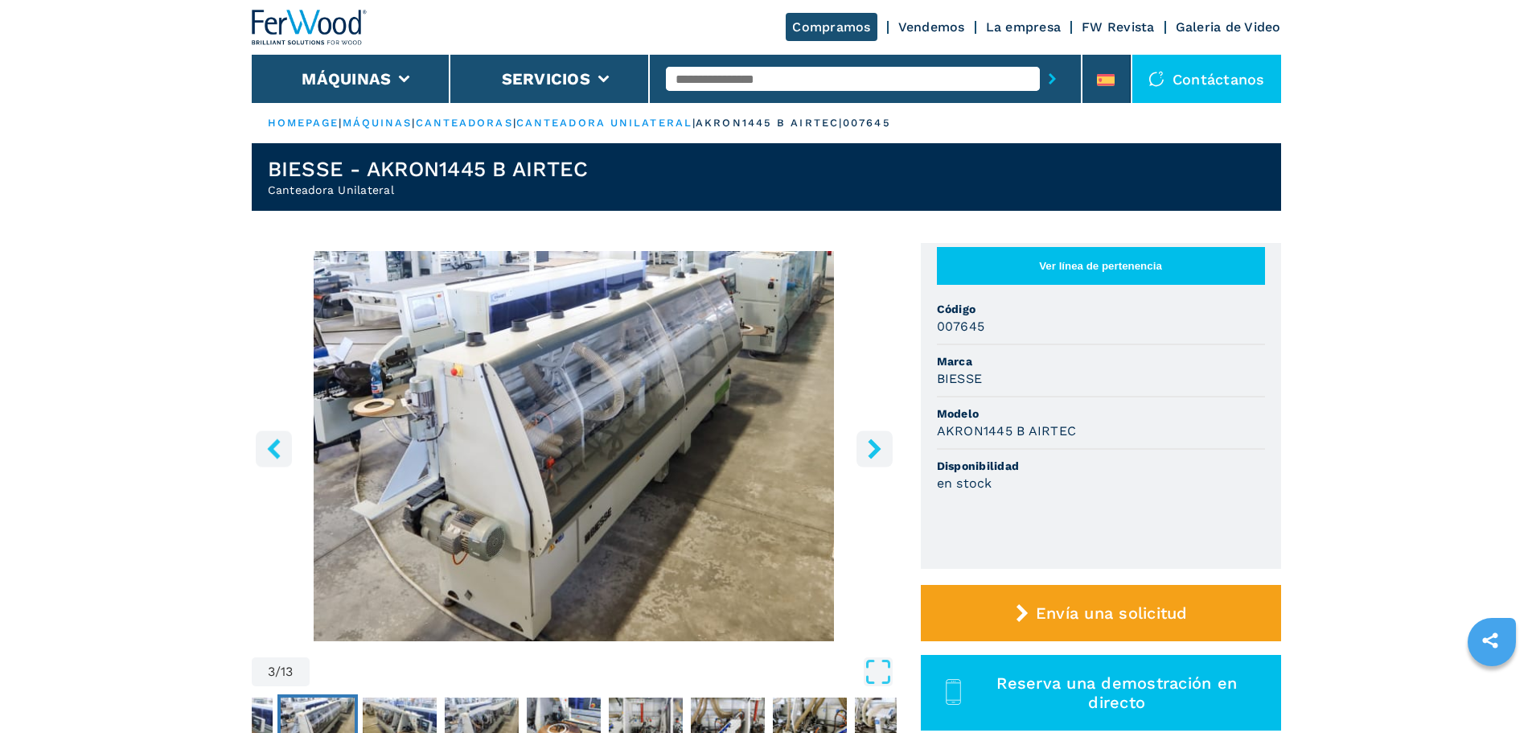
click at [879, 448] on icon "right-button" at bounding box center [874, 448] width 13 height 20
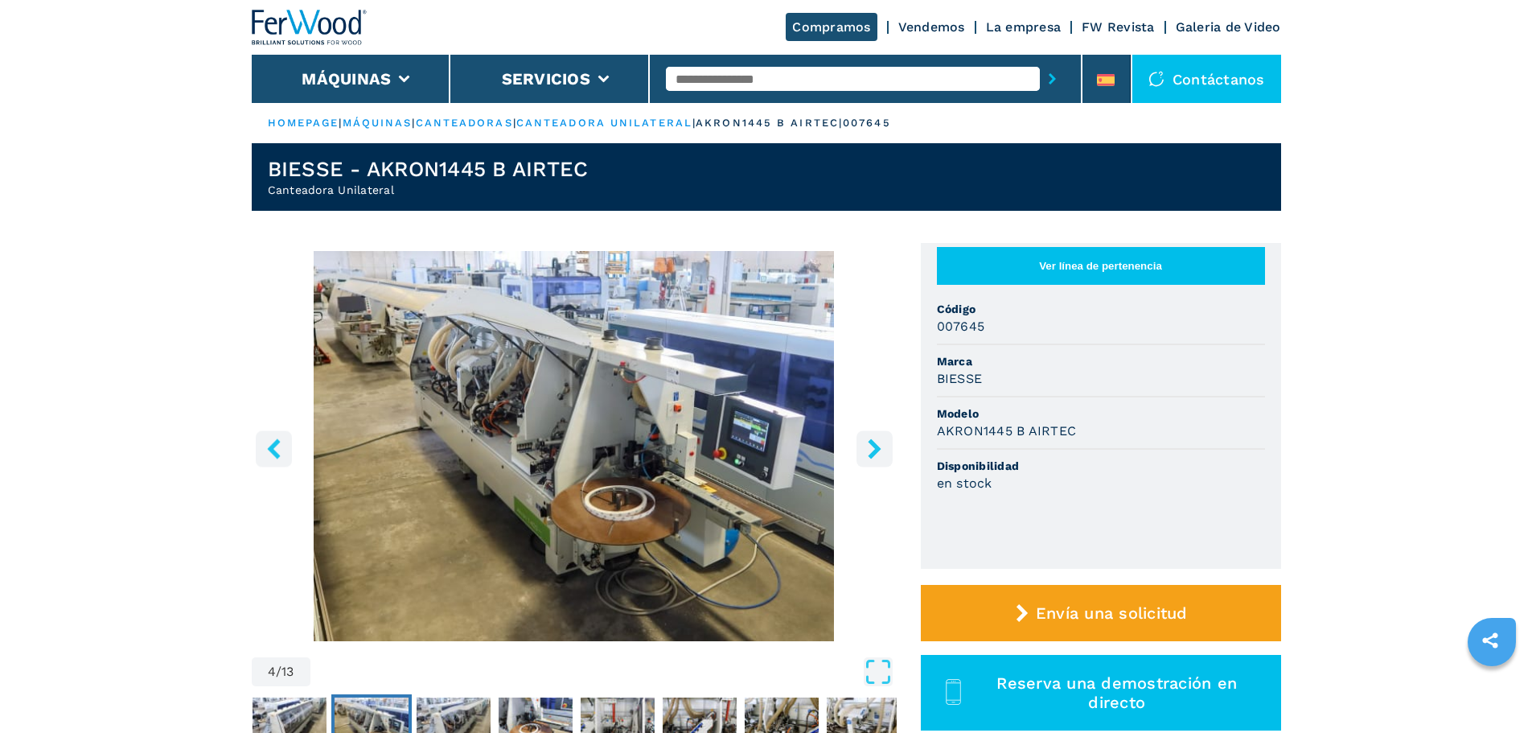
click at [879, 448] on icon "right-button" at bounding box center [874, 448] width 13 height 20
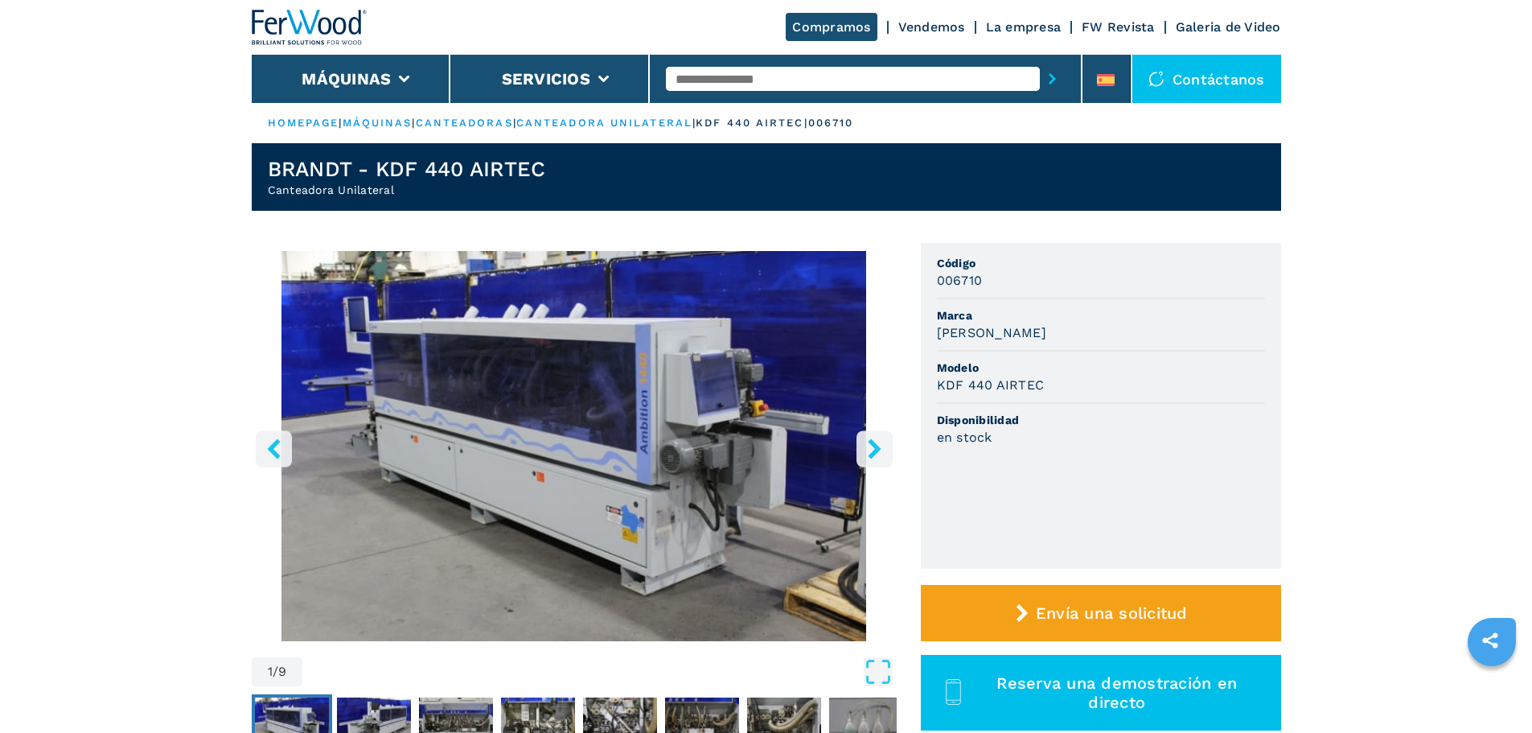
click at [1024, 345] on li "[PERSON_NAME]" at bounding box center [1101, 325] width 328 height 52
